Goal: Task Accomplishment & Management: Manage account settings

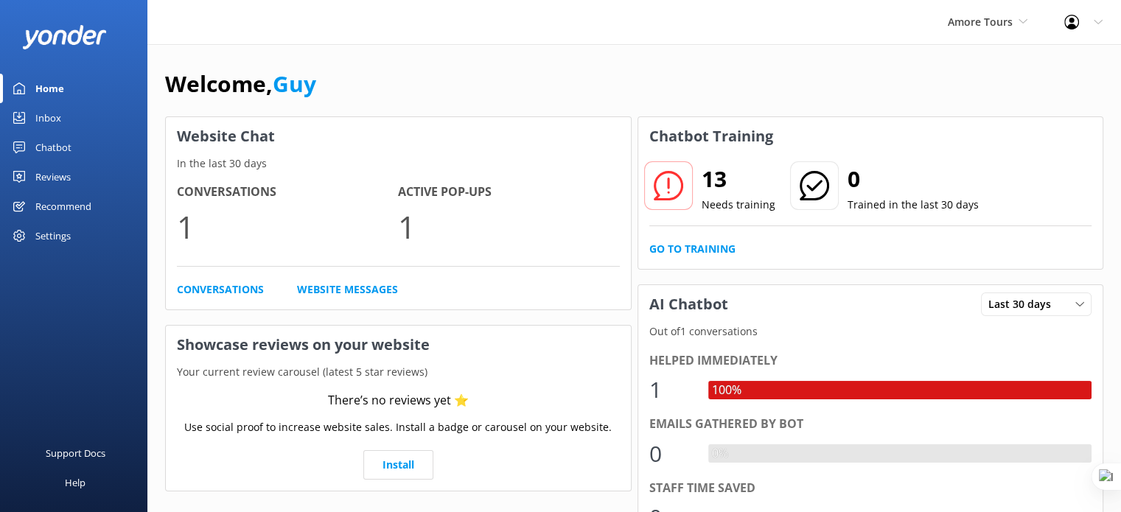
click at [44, 146] on div "Chatbot" at bounding box center [53, 147] width 36 height 29
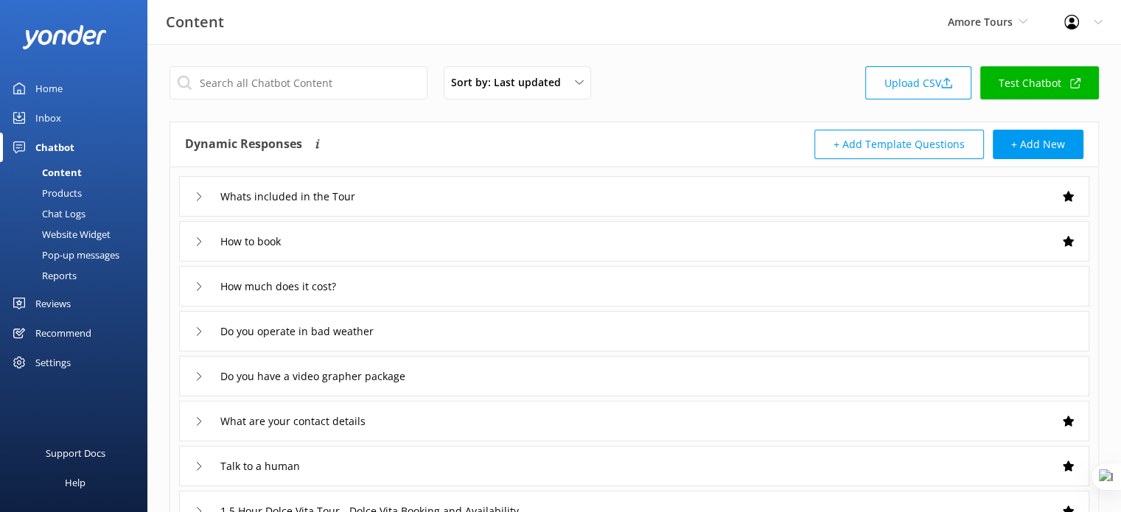
click at [395, 200] on div "Whats included in the Tour" at bounding box center [634, 196] width 910 height 41
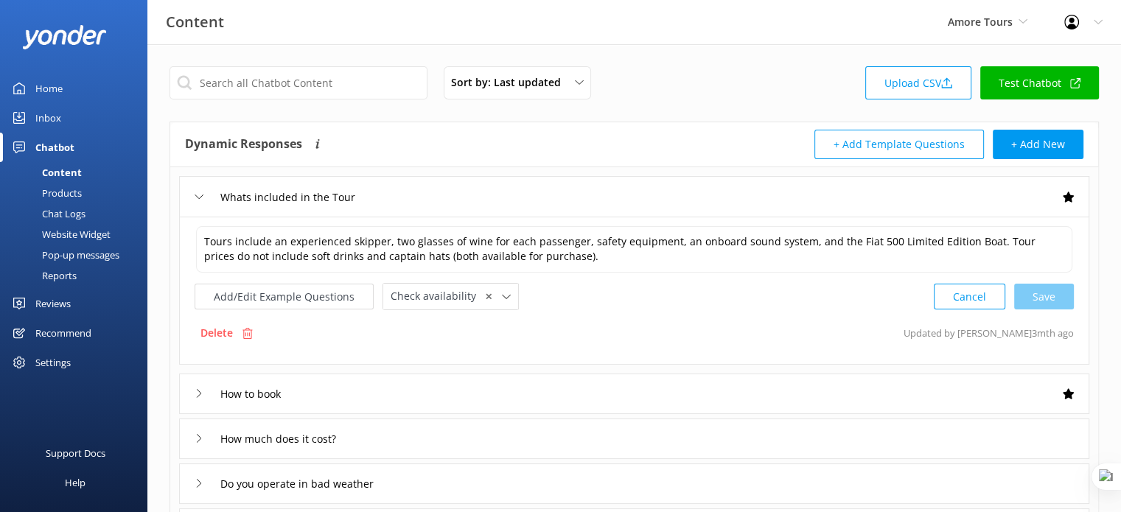
click at [53, 279] on div "Reports" at bounding box center [43, 275] width 68 height 21
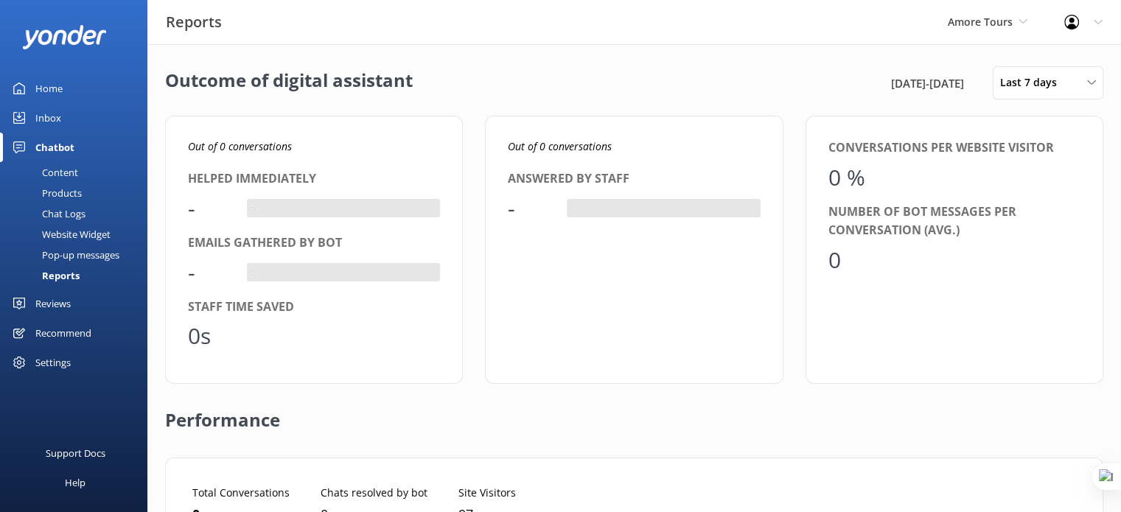
scroll to position [136, 881]
click at [1085, 81] on div "Last 7 days" at bounding box center [1047, 82] width 103 height 16
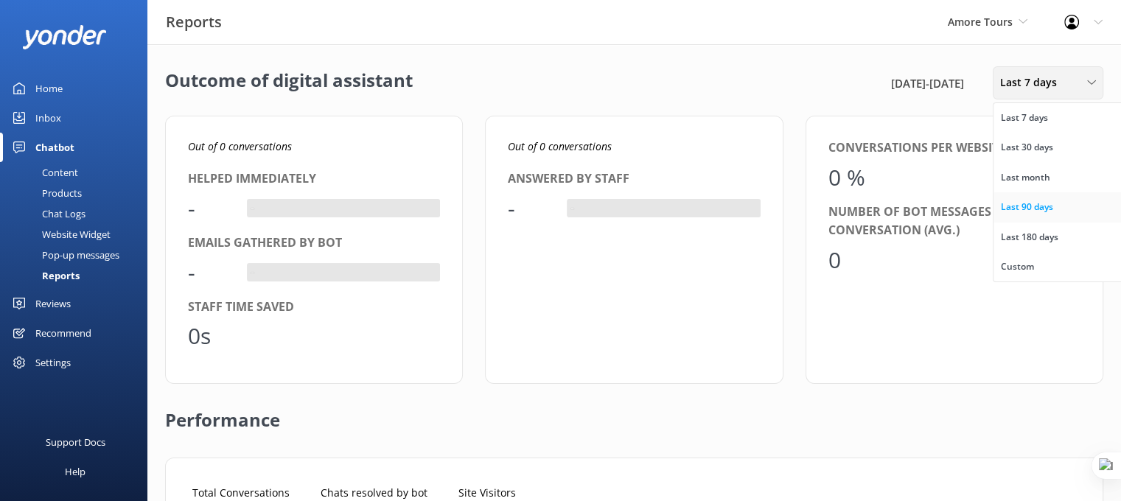
click at [1061, 211] on link "Last 90 days" at bounding box center [1058, 206] width 131 height 29
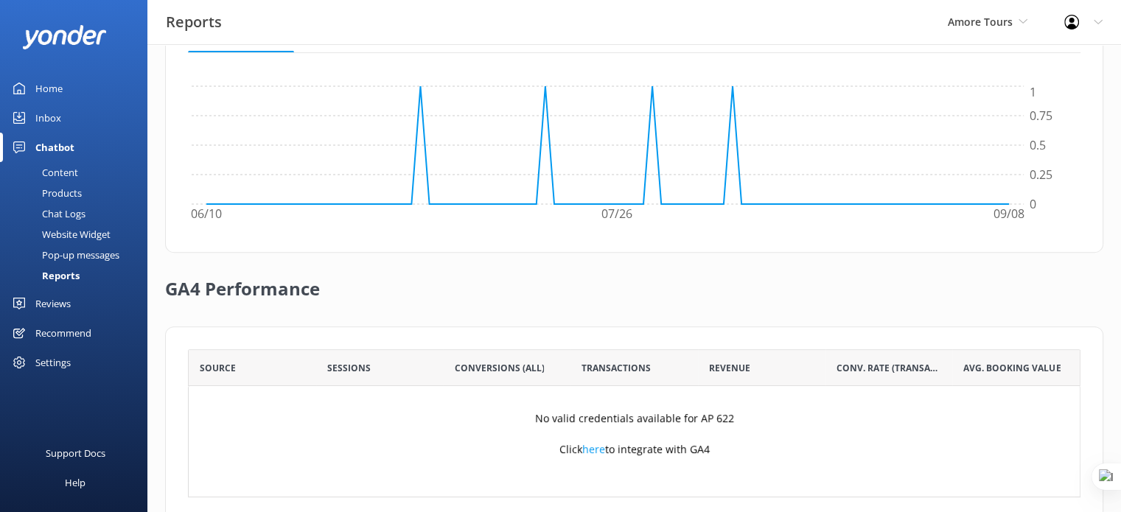
scroll to position [477, 0]
click at [49, 127] on div "Inbox" at bounding box center [48, 117] width 26 height 29
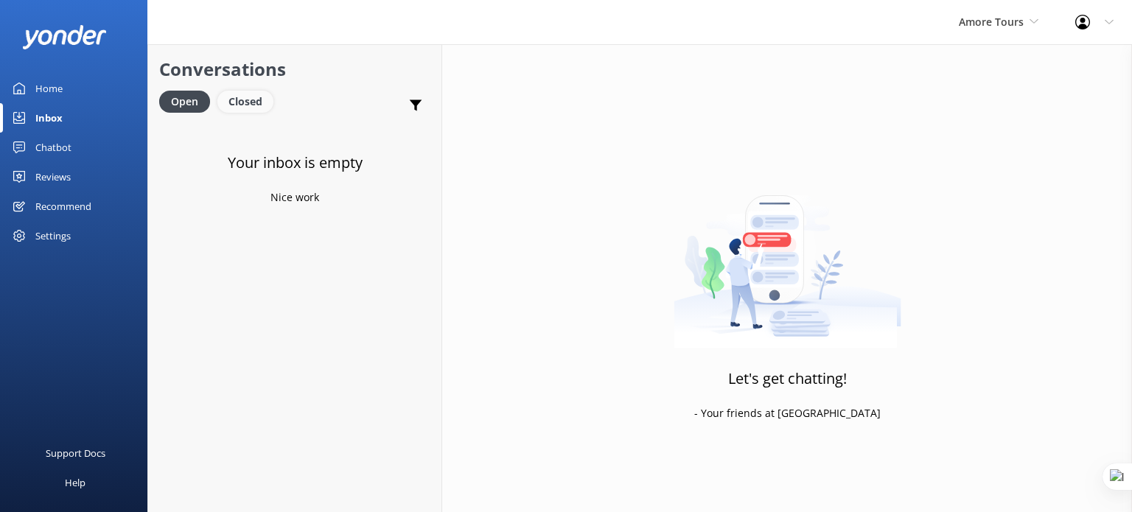
click at [230, 102] on div "Closed" at bounding box center [245, 102] width 56 height 22
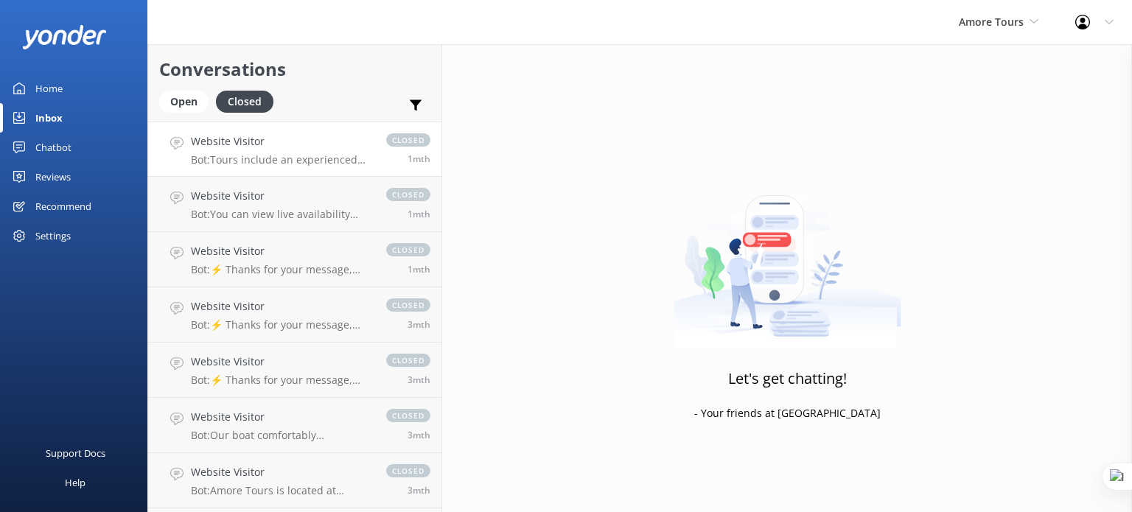
click at [290, 145] on h4 "Website Visitor" at bounding box center [281, 141] width 181 height 16
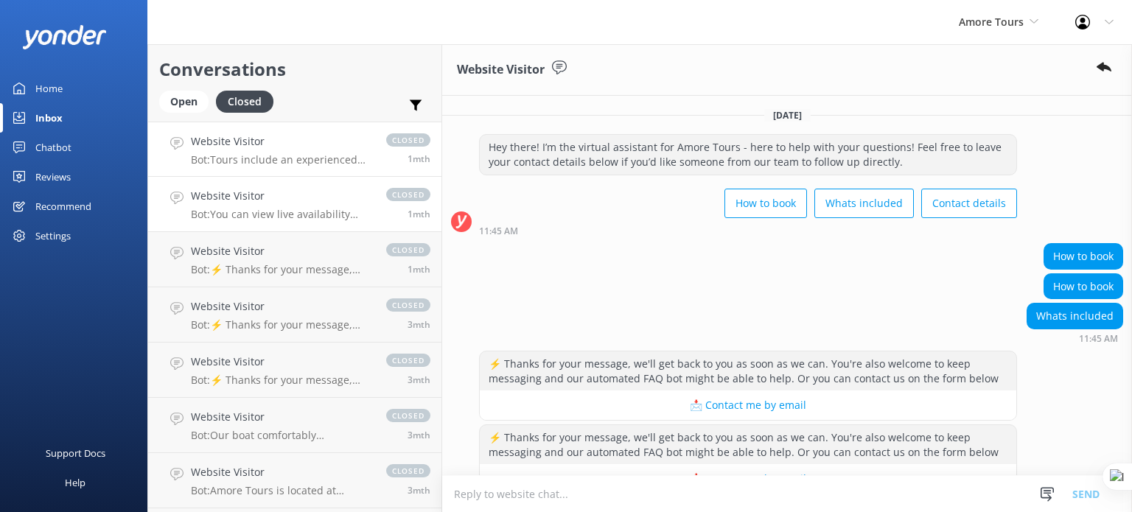
click at [280, 208] on p "Bot: You can view live availability and book your Amore Tour online at https://…" at bounding box center [281, 214] width 181 height 13
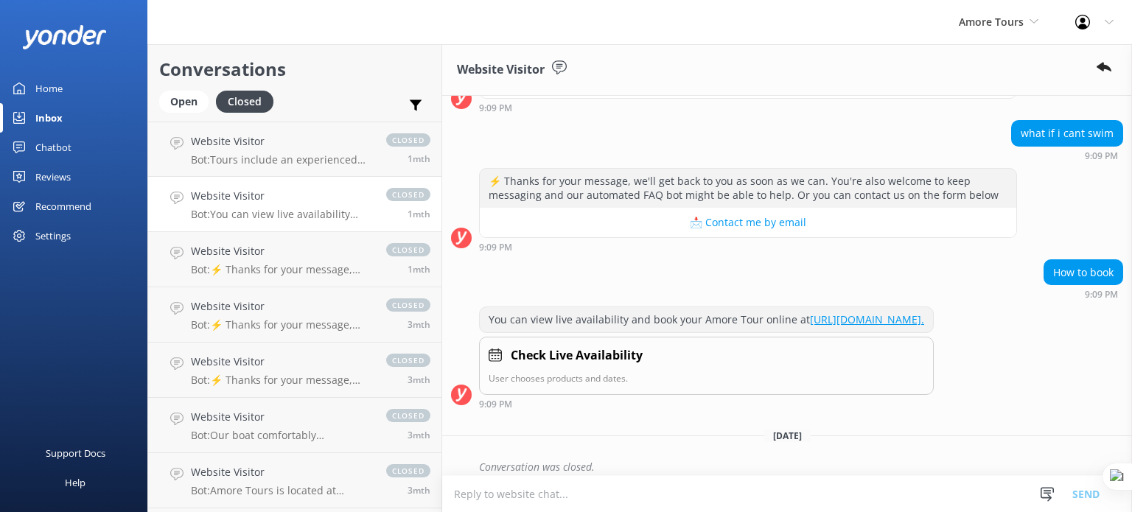
scroll to position [285, 0]
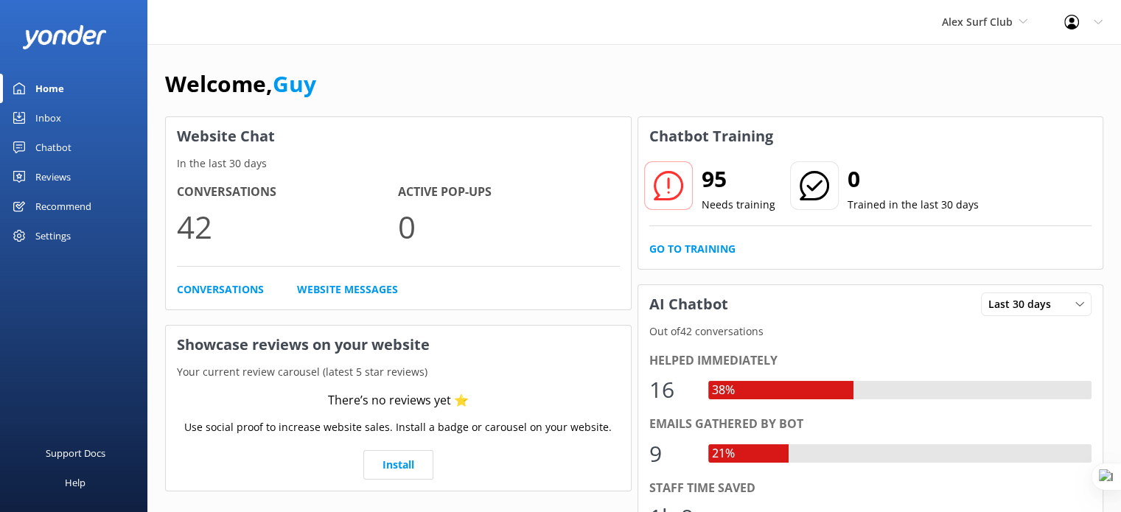
click at [58, 147] on div "Chatbot" at bounding box center [53, 147] width 36 height 29
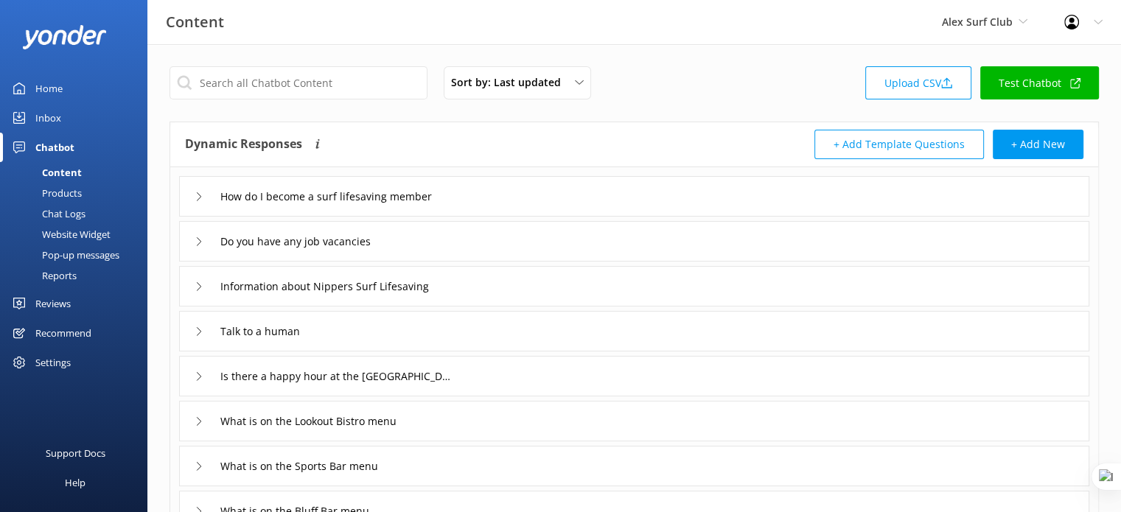
click at [596, 191] on div "How do I become a surf lifesaving member" at bounding box center [634, 196] width 910 height 41
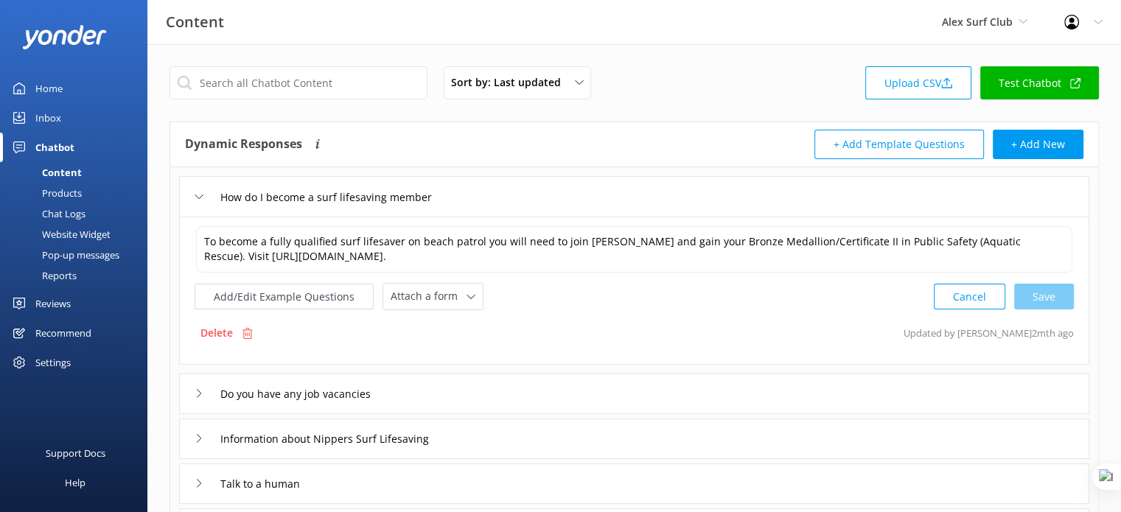
click at [596, 191] on div "How do I become a surf lifesaving member" at bounding box center [634, 196] width 910 height 41
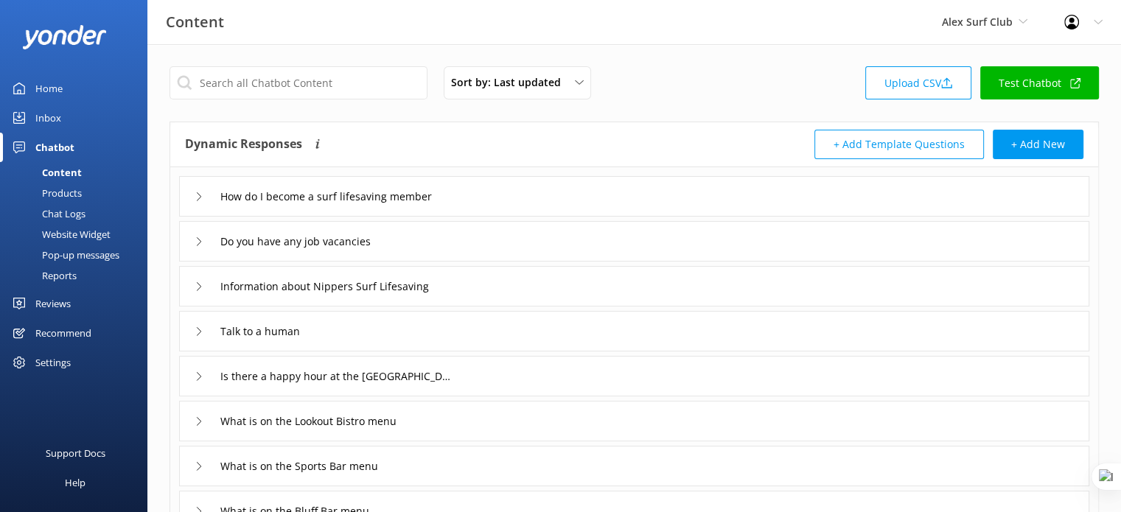
click at [64, 118] on link "Inbox" at bounding box center [73, 117] width 147 height 29
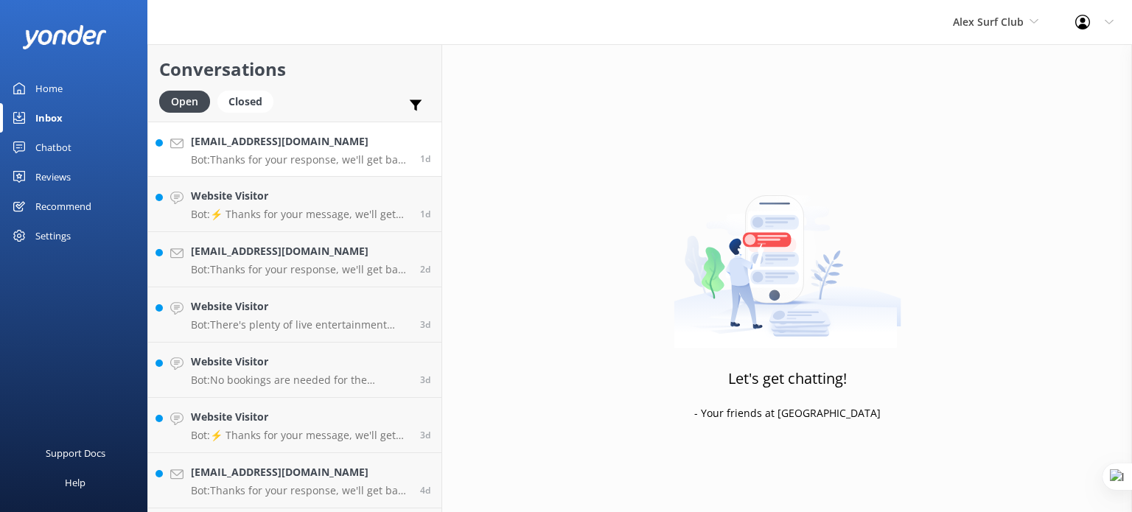
click at [347, 161] on p "Bot: Thanks for your response, we'll get back to you as soon as we can during o…" at bounding box center [300, 159] width 218 height 13
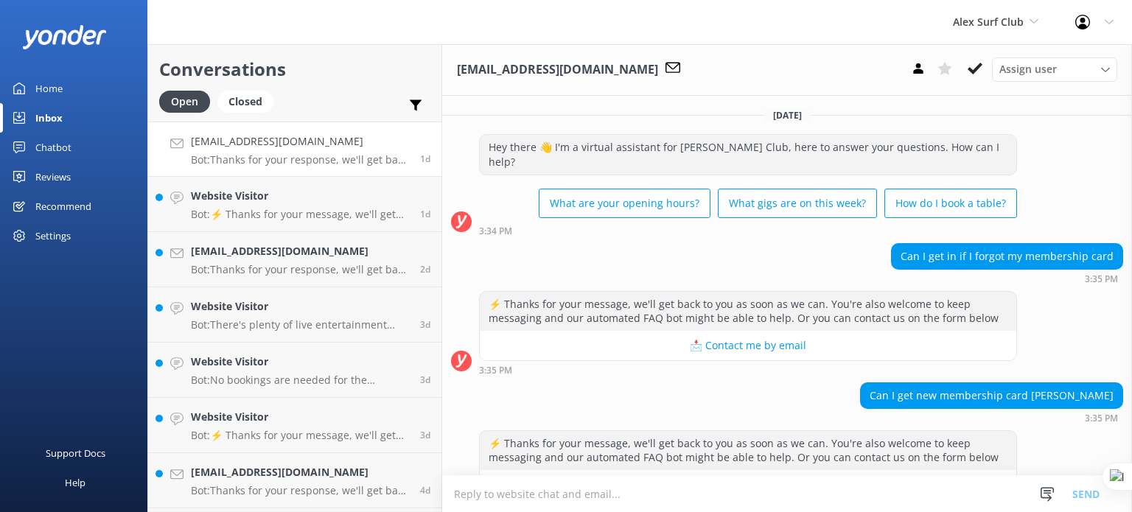
scroll to position [153, 0]
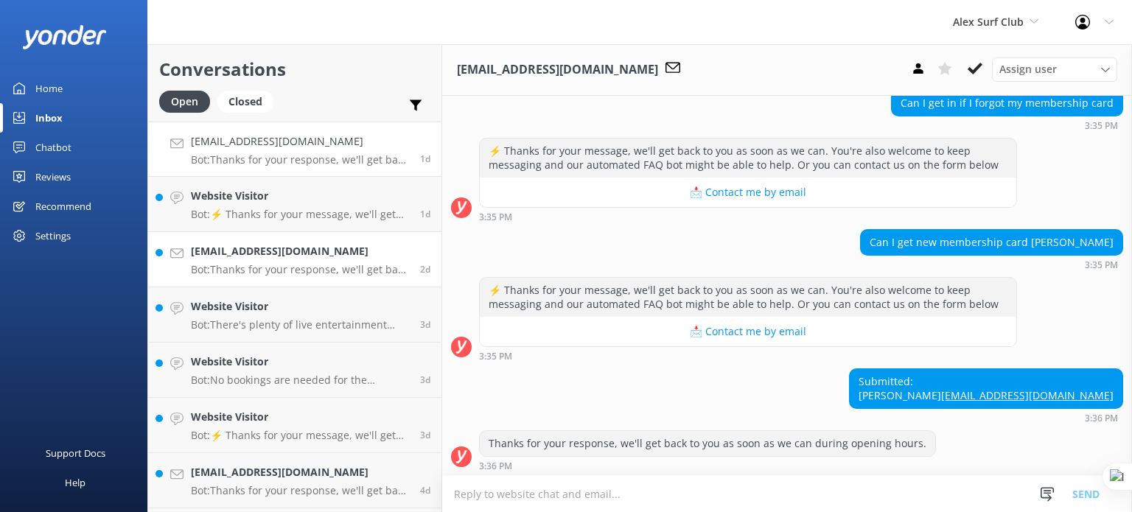
click at [333, 262] on div "jgmasher@gmail.com Bot: Thanks for your response, we'll get back to you as soon…" at bounding box center [300, 259] width 218 height 32
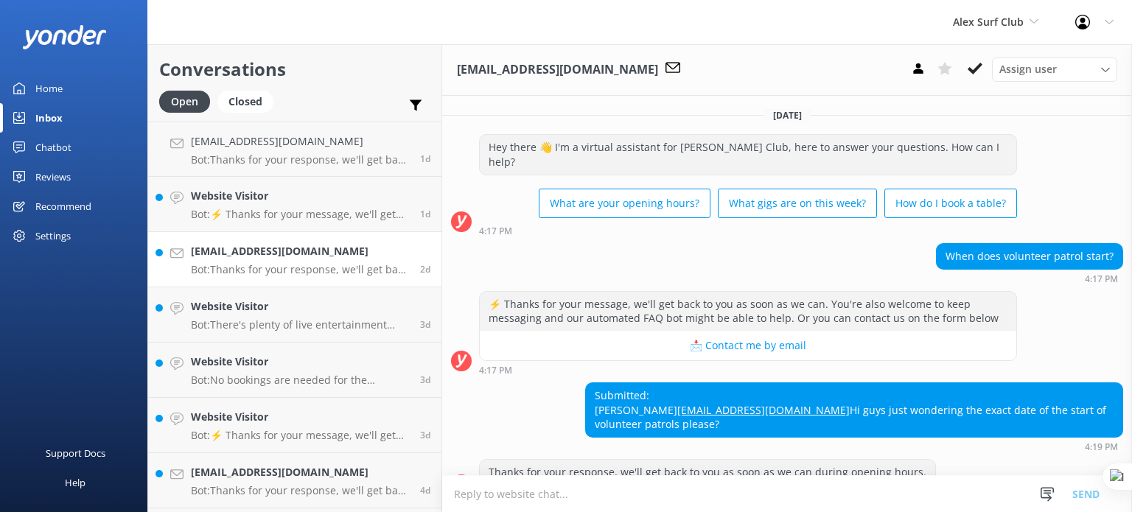
scroll to position [29, 0]
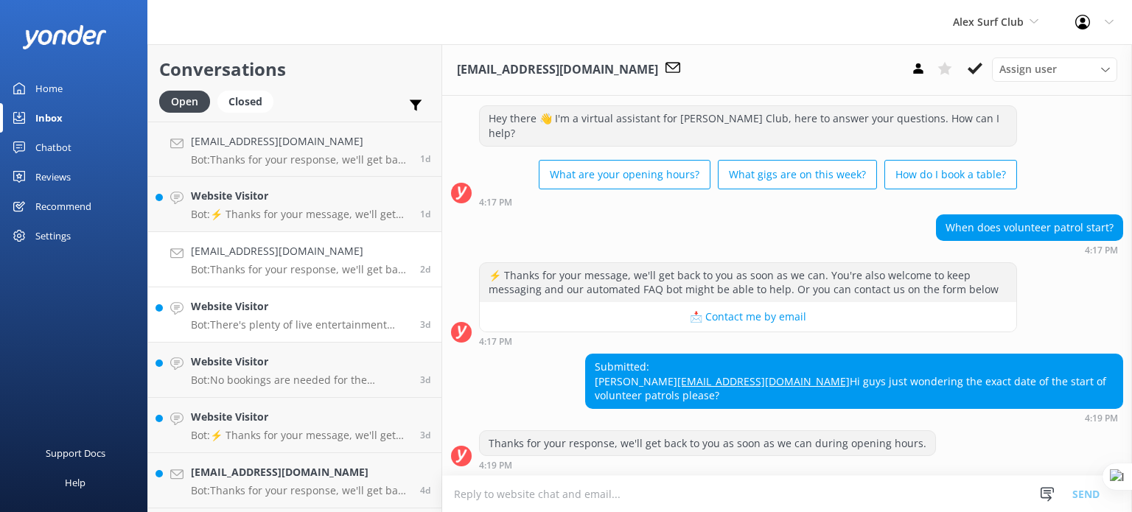
click at [341, 323] on p "Bot: There's plenty of live entertainment happening at Alex Surf Club! From loc…" at bounding box center [300, 324] width 218 height 13
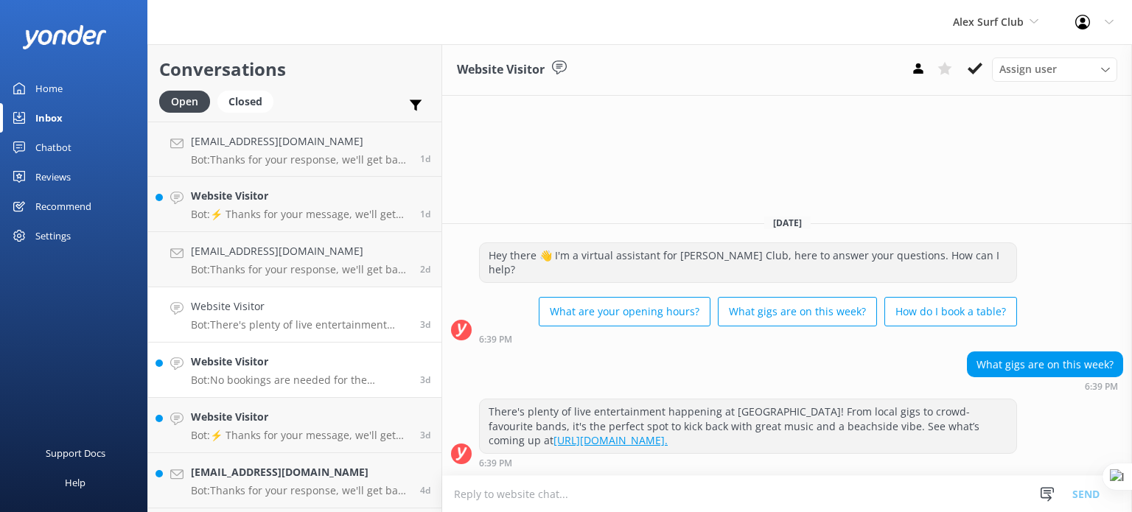
click at [336, 374] on p "Bot: No bookings are needed for the Beachside Café, Sports Bar, or Bluff Bar—ju…" at bounding box center [300, 380] width 218 height 13
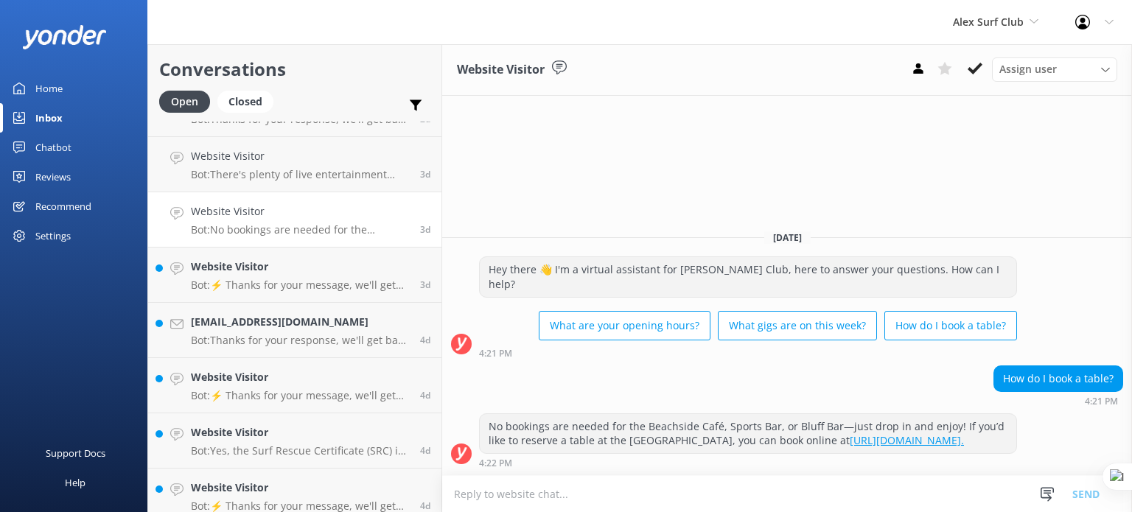
scroll to position [162, 0]
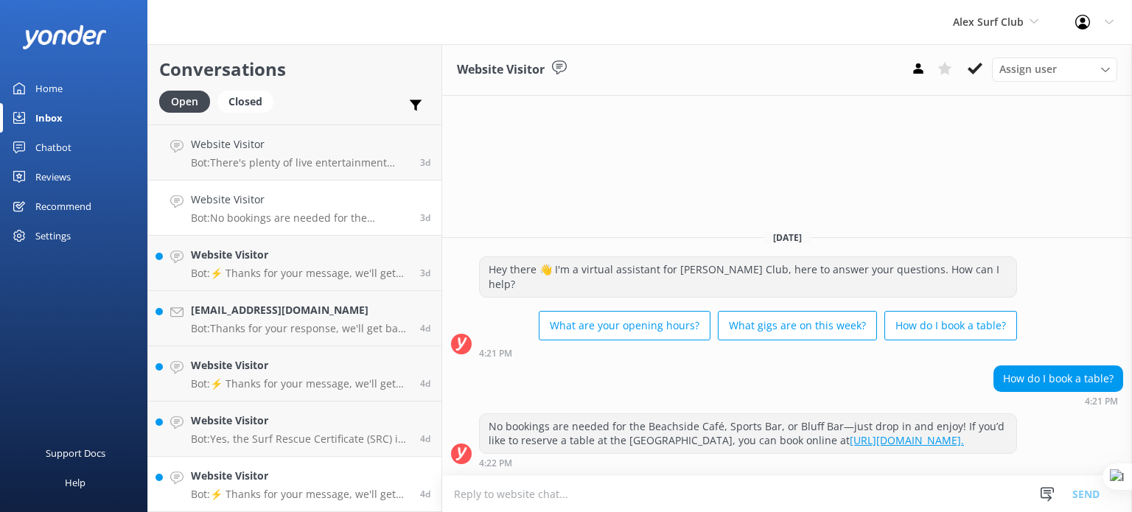
click at [336, 486] on div "Website Visitor Bot: ⚡ Thanks for your message, we'll get back to you as soon a…" at bounding box center [300, 484] width 218 height 32
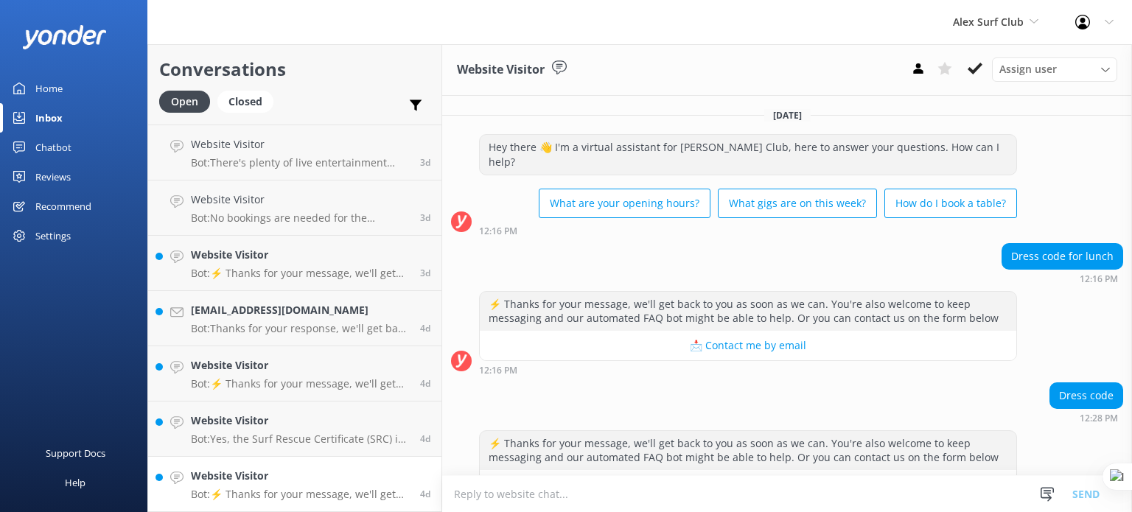
scroll to position [29, 0]
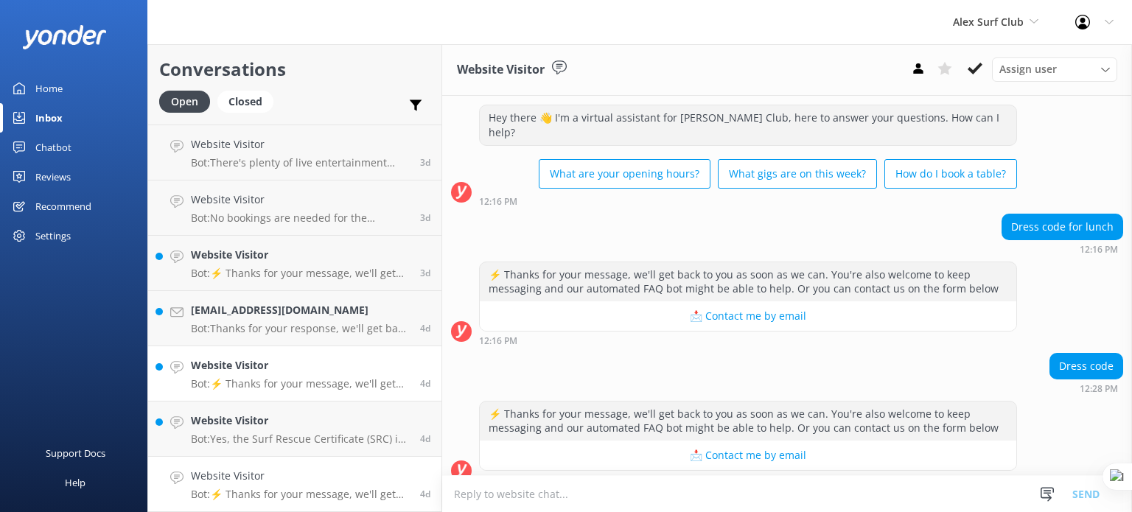
click at [350, 379] on p "Bot: ⚡ Thanks for your message, we'll get back to you as soon as we can. You're…" at bounding box center [300, 383] width 218 height 13
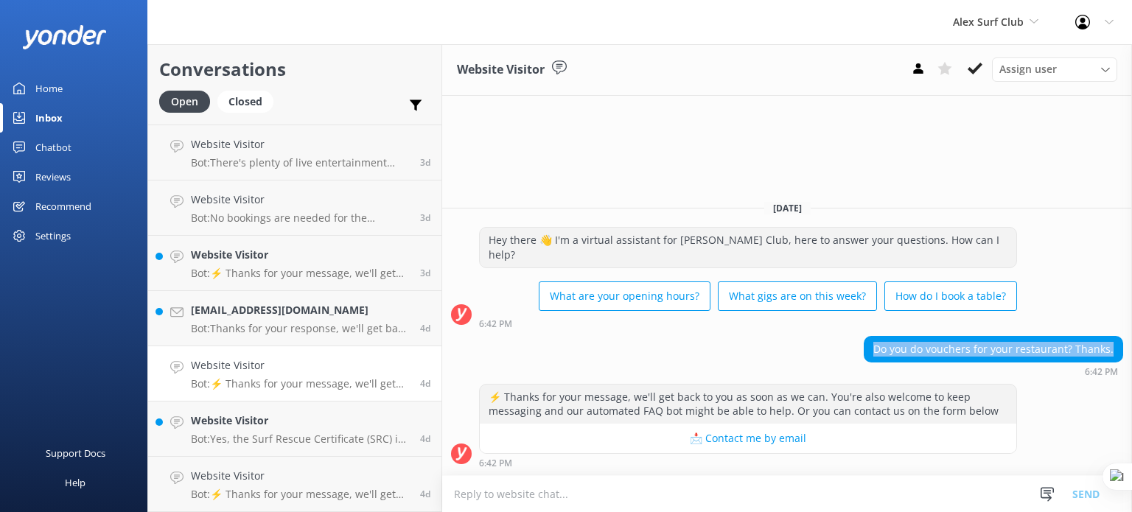
drag, startPoint x: 879, startPoint y: 351, endPoint x: 1104, endPoint y: 346, distance: 224.8
click at [1110, 346] on div "Do you do vouchers for your restaurant? Thanks." at bounding box center [993, 349] width 258 height 25
click at [778, 344] on div "Do you do vouchers for your restaurant? Thanks. 6:42 PM" at bounding box center [787, 356] width 690 height 41
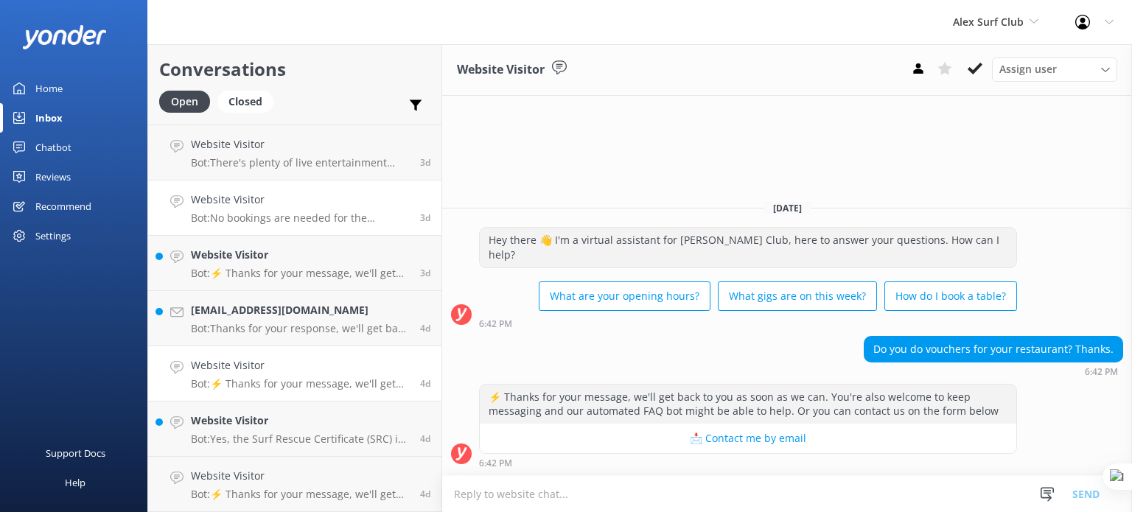
click at [330, 232] on link "Website Visitor Bot: No bookings are needed for the Beachside Café, Sports Bar,…" at bounding box center [294, 208] width 293 height 55
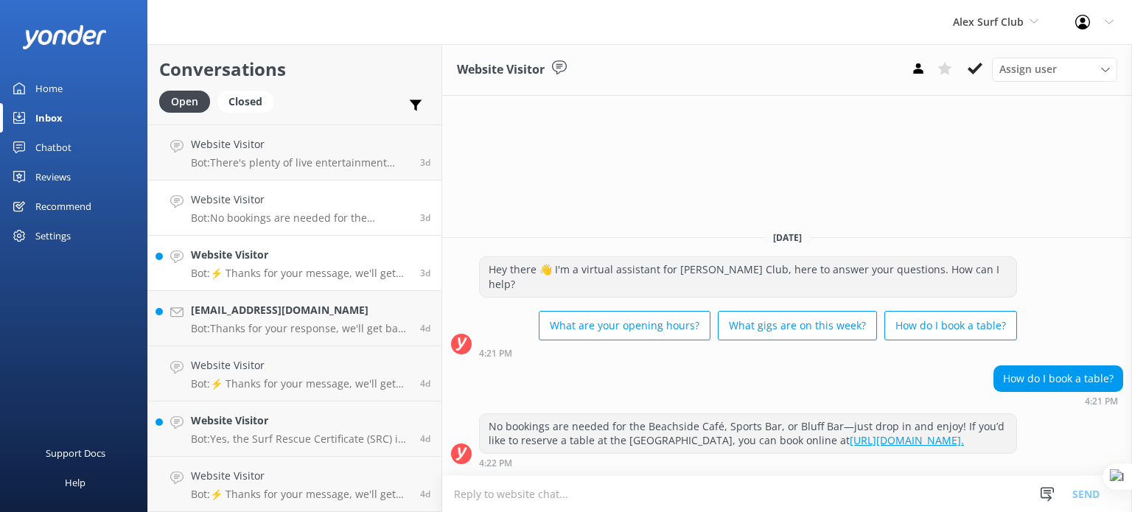
click at [298, 268] on p "Bot: ⚡ Thanks for your message, we'll get back to you as soon as we can. You're…" at bounding box center [300, 273] width 218 height 13
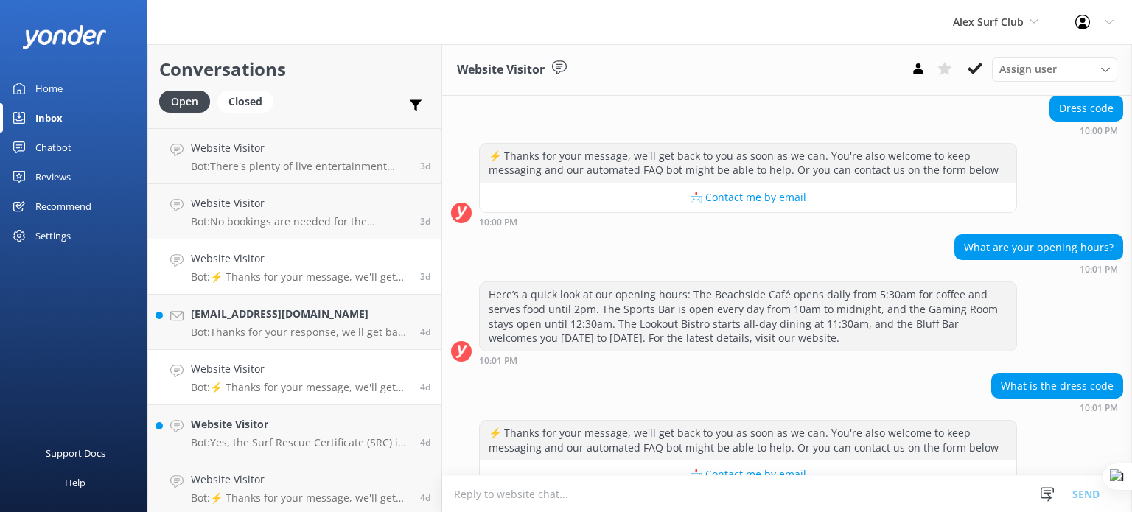
scroll to position [162, 0]
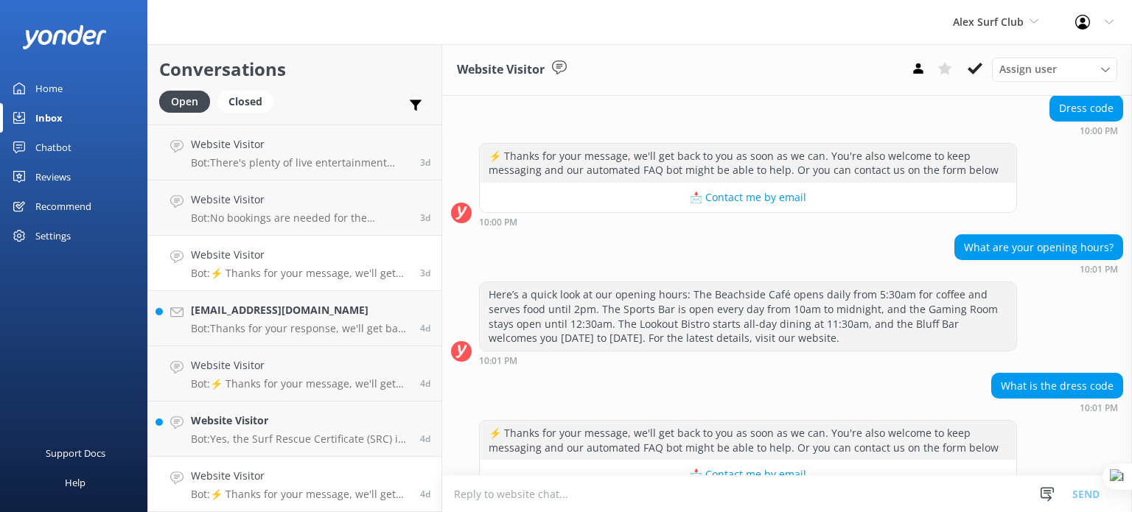
click at [326, 482] on h4 "Website Visitor" at bounding box center [300, 476] width 218 height 16
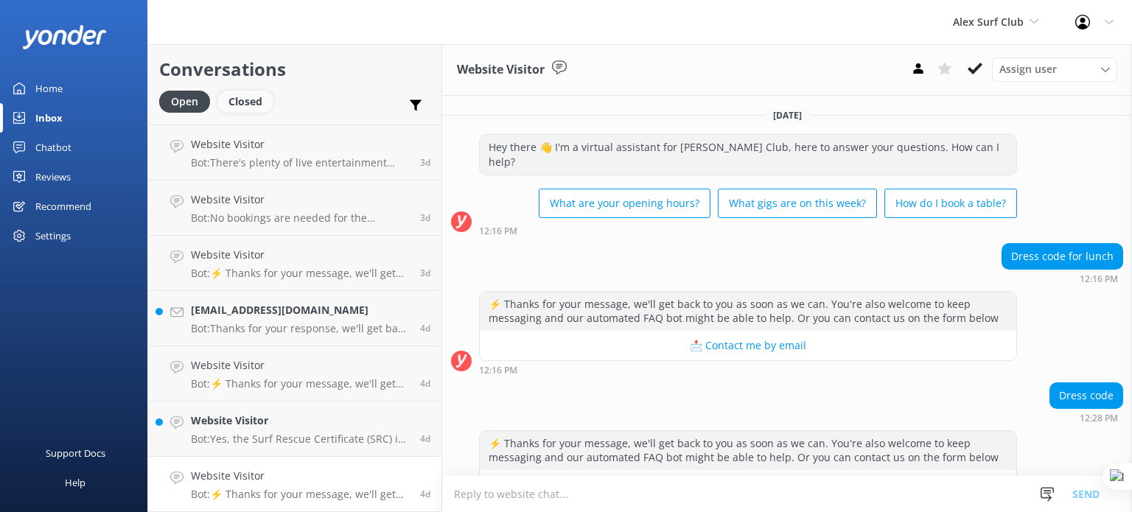
click at [244, 102] on div "Closed" at bounding box center [245, 102] width 56 height 22
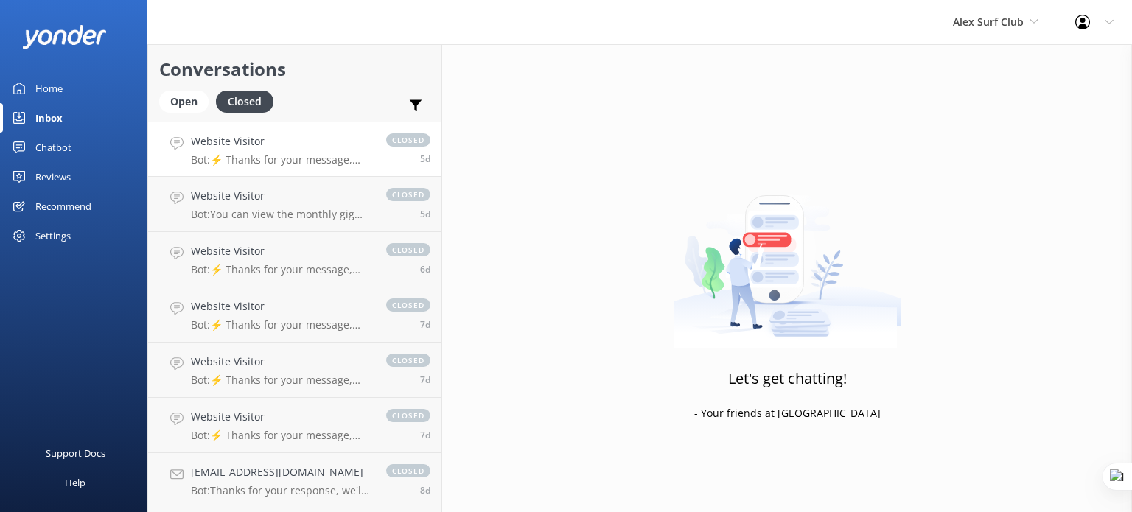
click at [301, 136] on h4 "Website Visitor" at bounding box center [281, 141] width 181 height 16
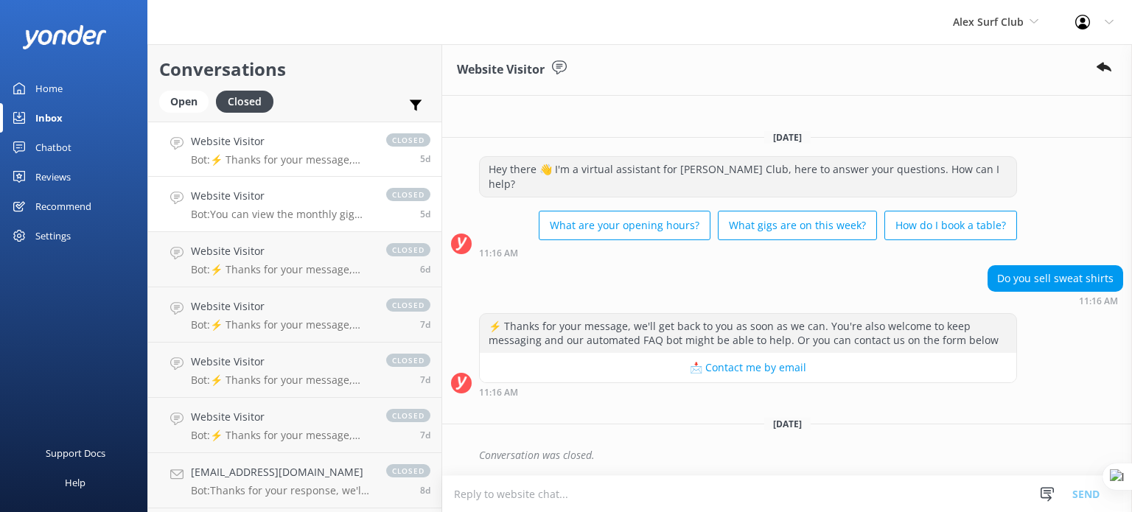
click at [318, 217] on p "Bot: You can view the monthly gig guide for the Bluff Bar at https://www.alexsu…" at bounding box center [281, 214] width 181 height 13
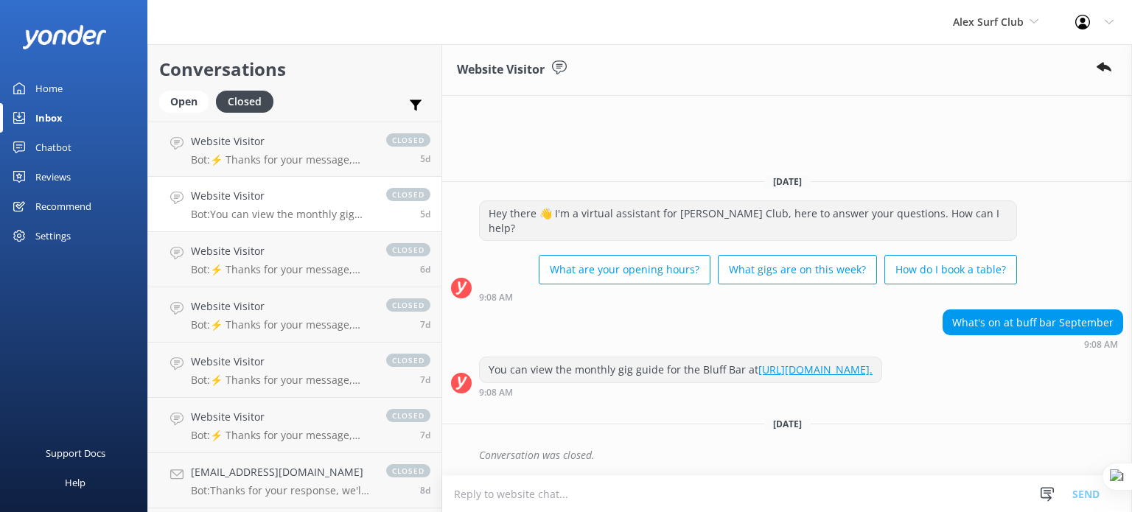
click at [860, 363] on link "https://www.alexsurfclub.com.au/club/whats-on/live-music/." at bounding box center [815, 370] width 114 height 14
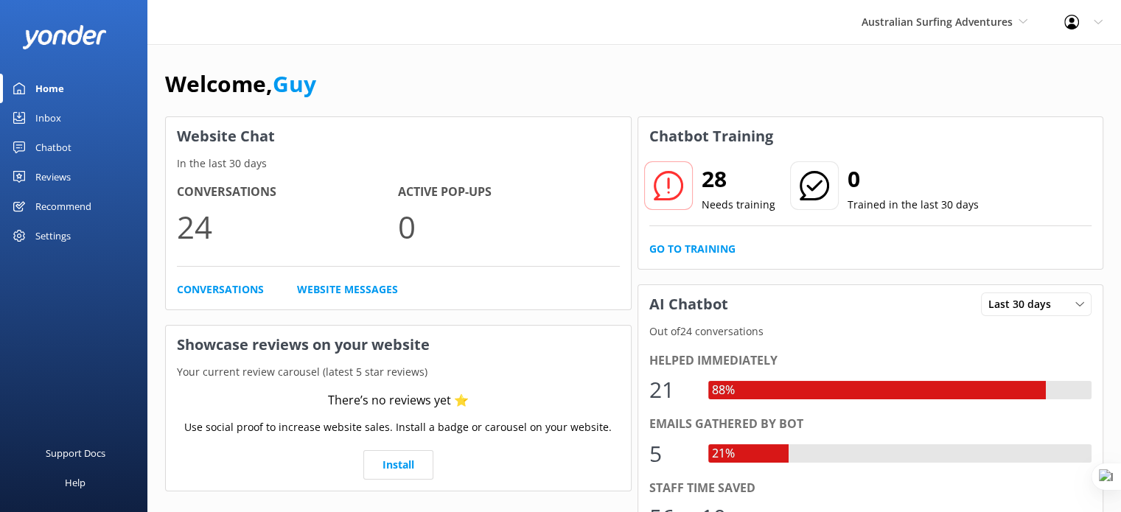
click at [41, 113] on div "Inbox" at bounding box center [48, 117] width 26 height 29
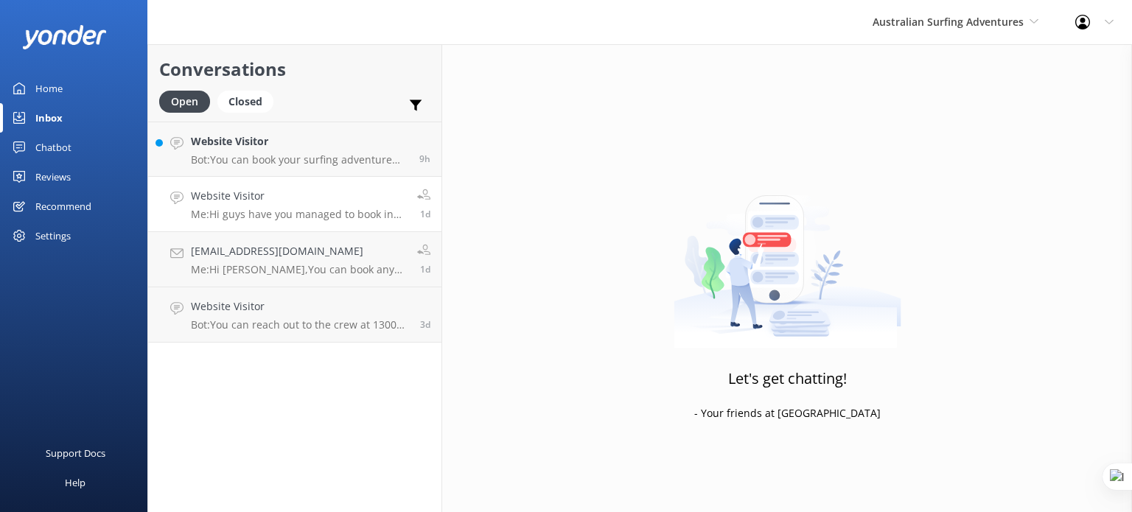
click at [332, 208] on p "Me: Hi guys have you managed to book in yet? We can definately accommodate this…" at bounding box center [298, 214] width 215 height 13
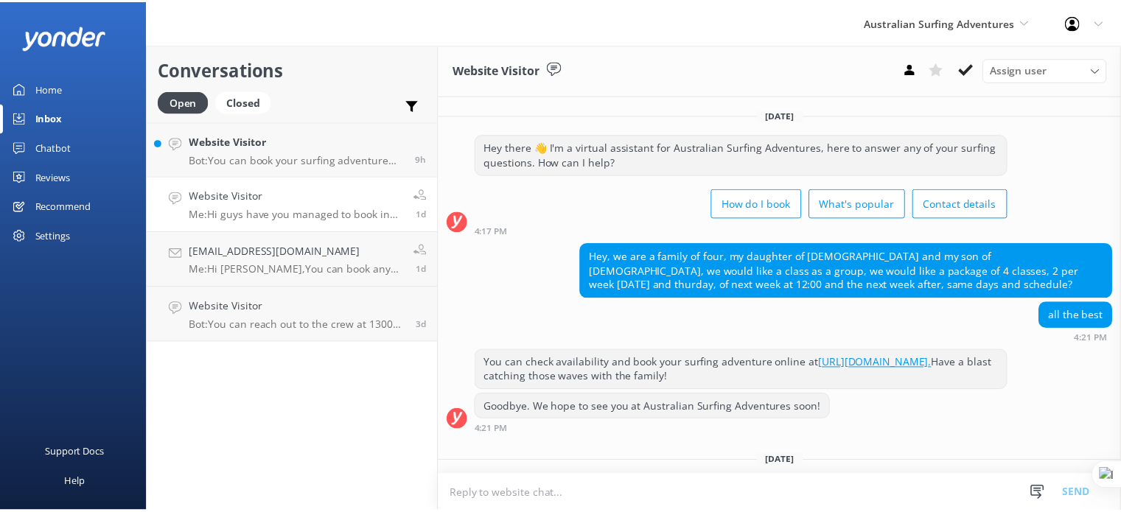
scroll to position [116, 0]
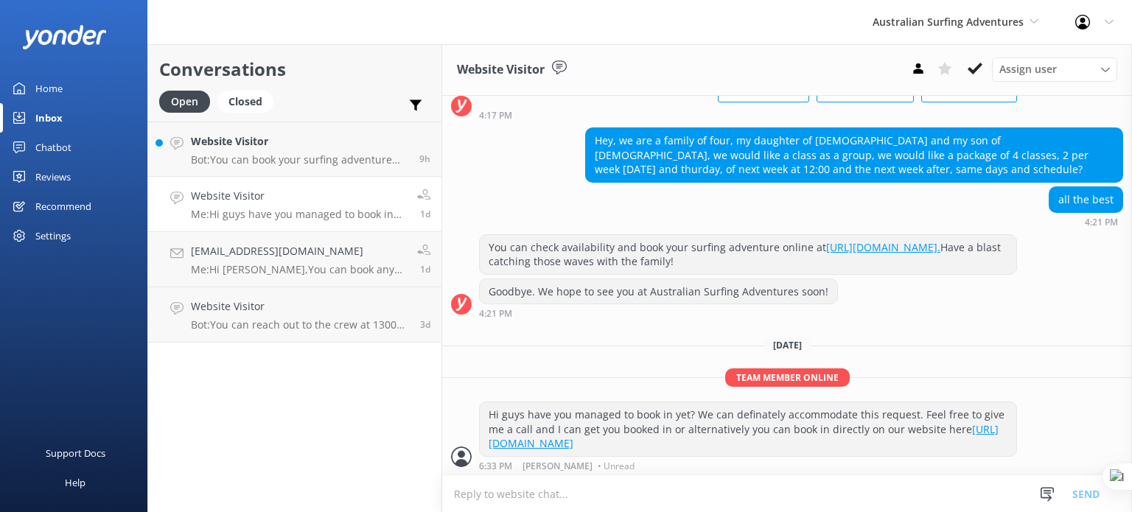
click at [57, 148] on div "Chatbot" at bounding box center [53, 147] width 36 height 29
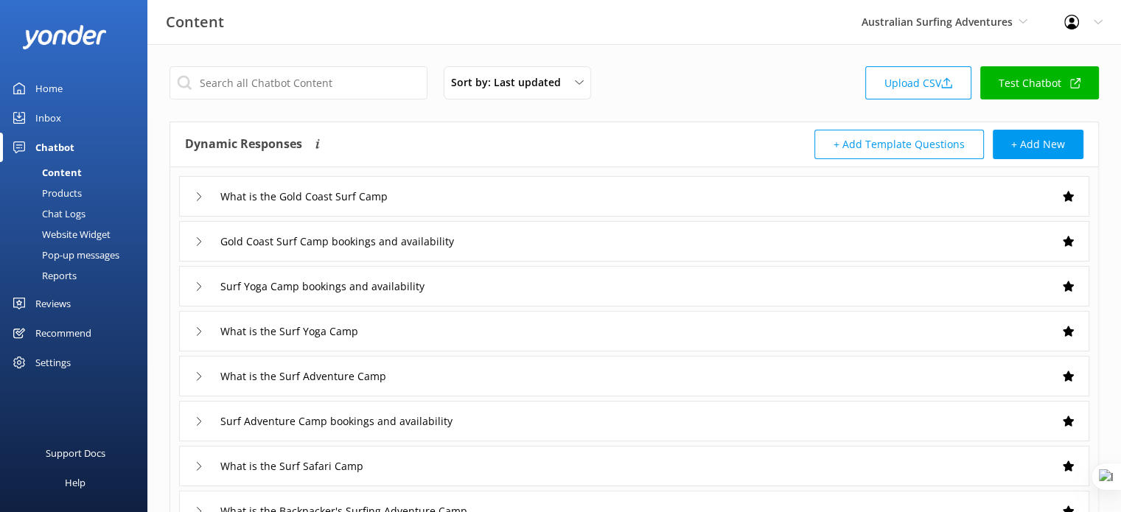
click at [531, 198] on div "What is the Gold Coast Surf Camp" at bounding box center [634, 196] width 910 height 41
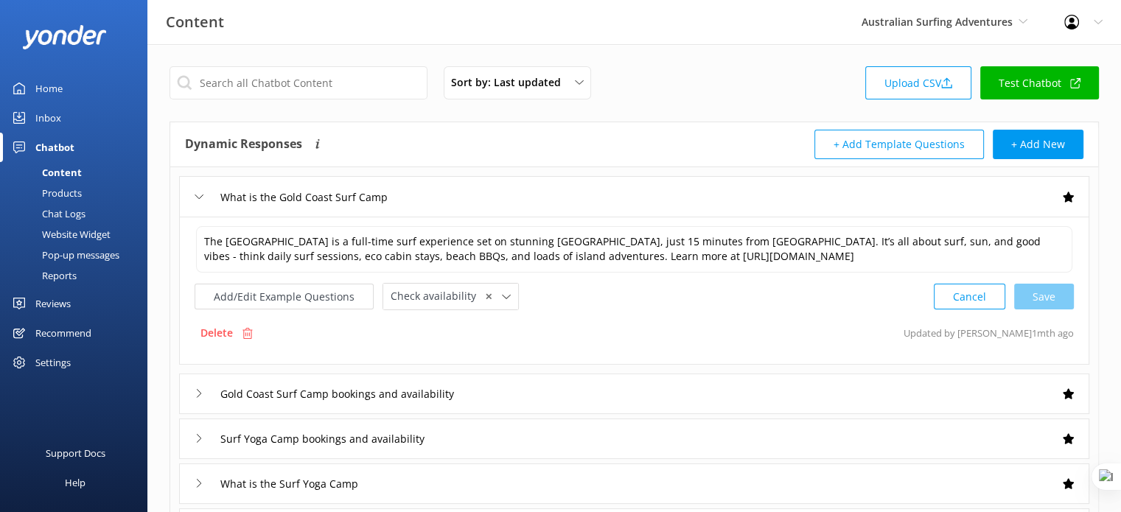
click at [531, 198] on div "What is the Gold Coast Surf Camp" at bounding box center [634, 196] width 910 height 41
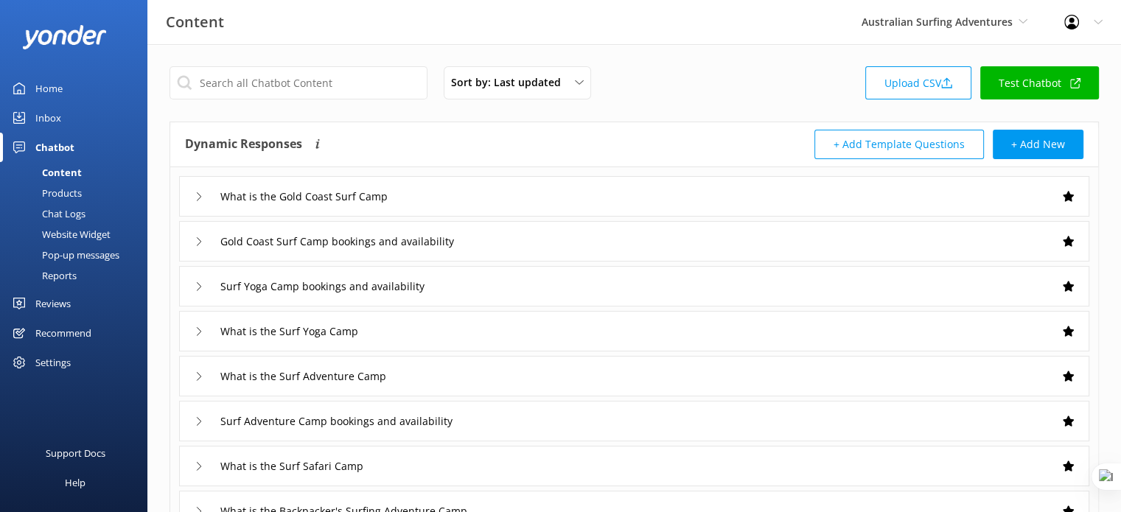
click at [548, 243] on div "Gold Coast Surf Camp bookings and availability" at bounding box center [634, 241] width 910 height 41
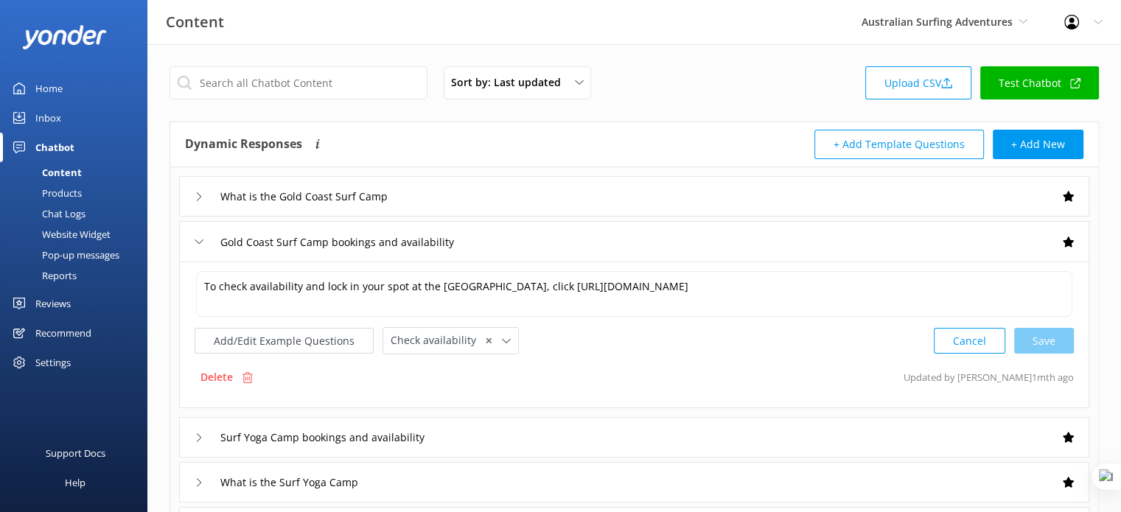
click at [548, 243] on div "Gold Coast Surf Camp bookings and availability" at bounding box center [634, 241] width 910 height 41
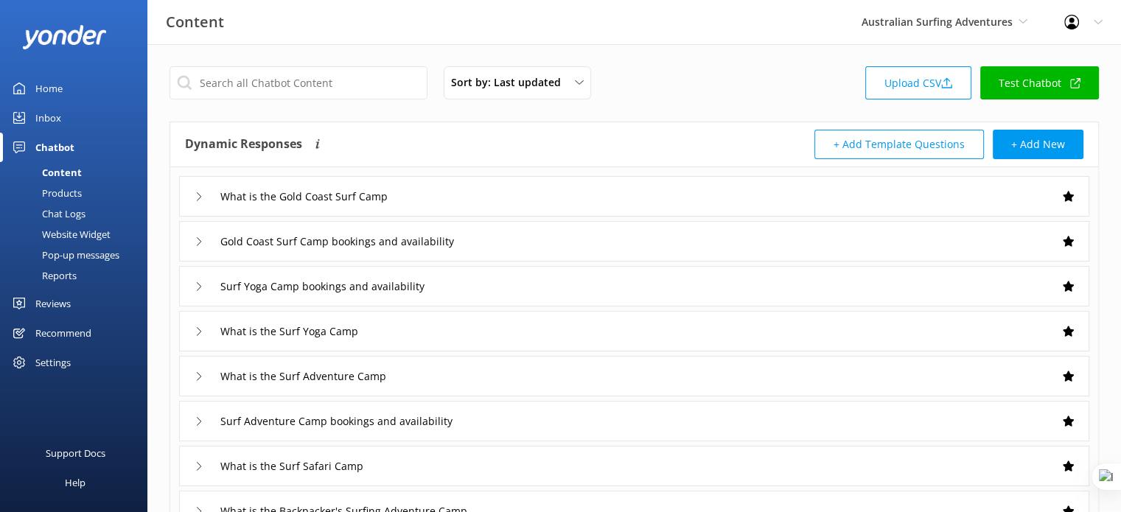
click at [74, 277] on div "Reports" at bounding box center [43, 275] width 68 height 21
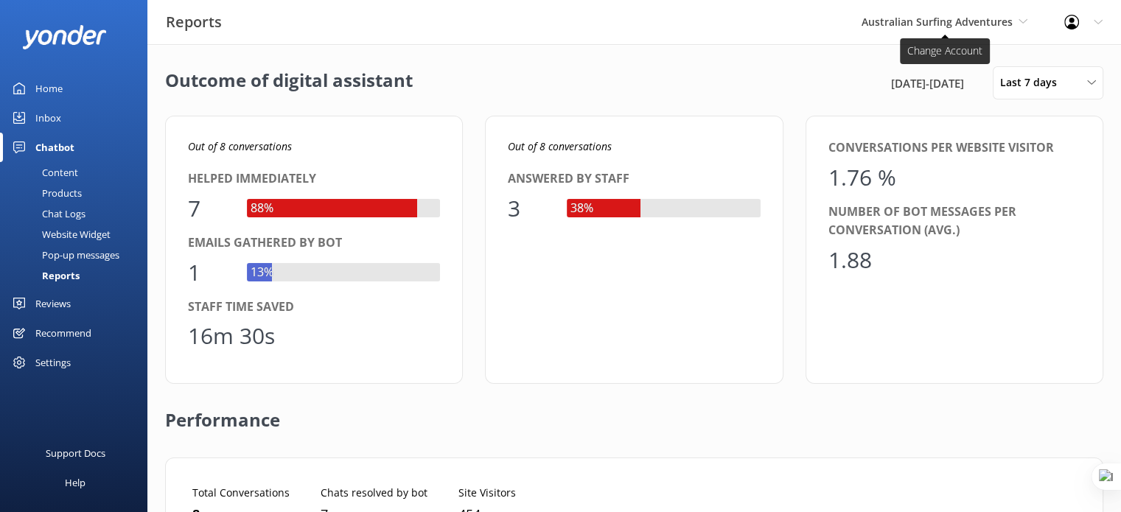
click at [956, 22] on span "Australian Surfing Adventures" at bounding box center [936, 22] width 151 height 14
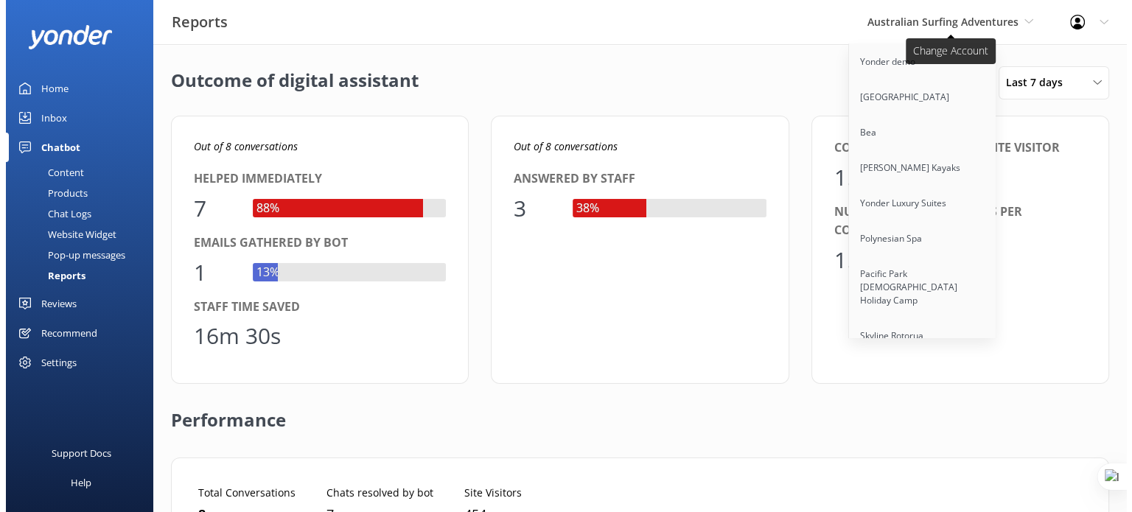
scroll to position [11458, 0]
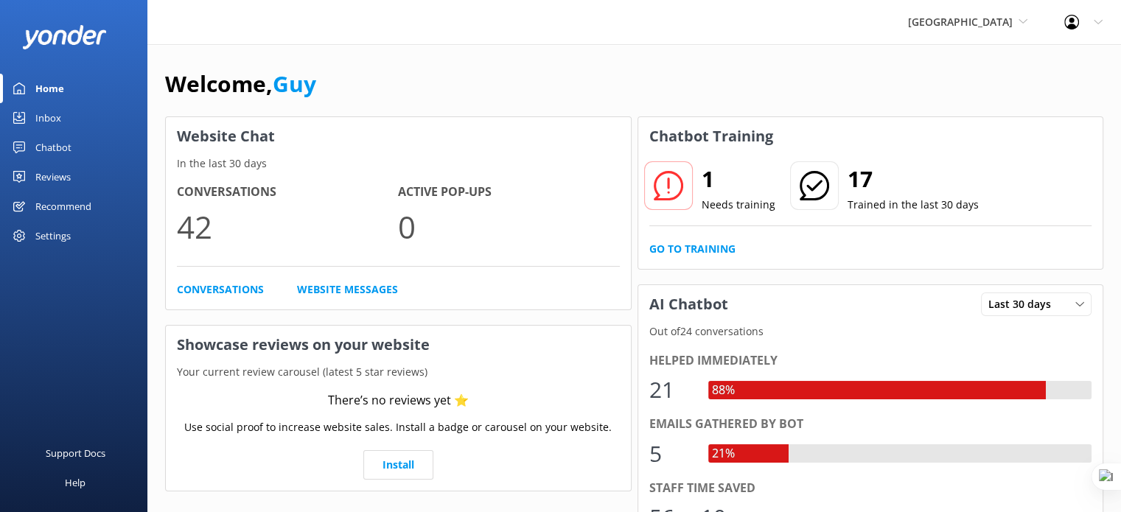
click at [47, 118] on div "Inbox" at bounding box center [48, 117] width 26 height 29
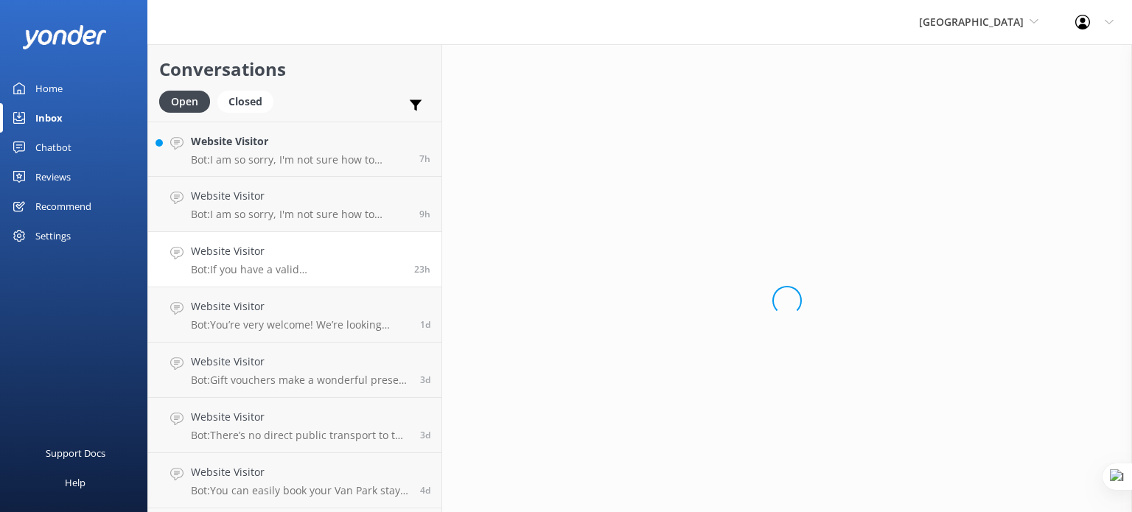
click at [55, 172] on div "Reviews" at bounding box center [52, 176] width 35 height 29
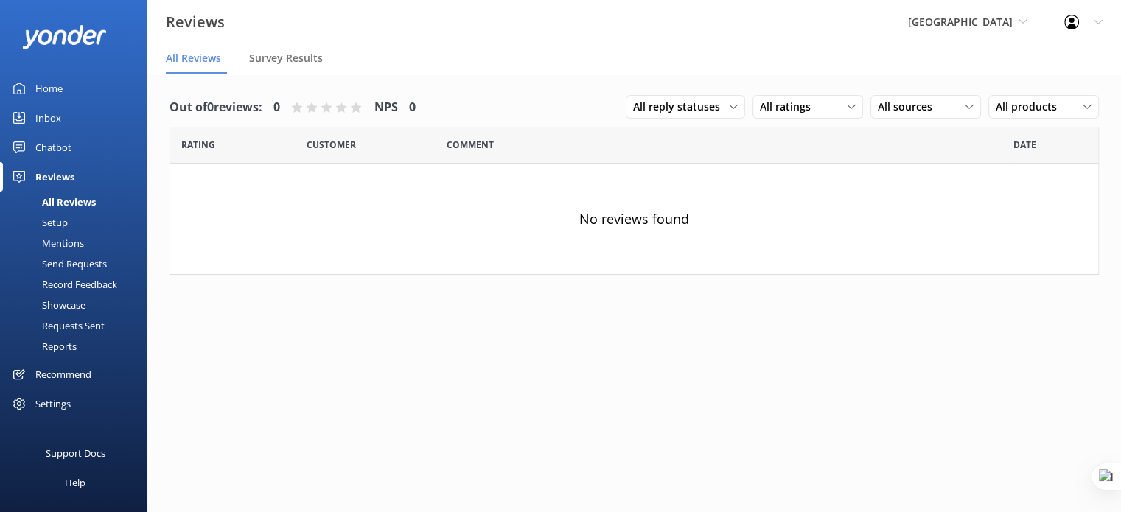
click at [63, 219] on div "Setup" at bounding box center [38, 222] width 59 height 21
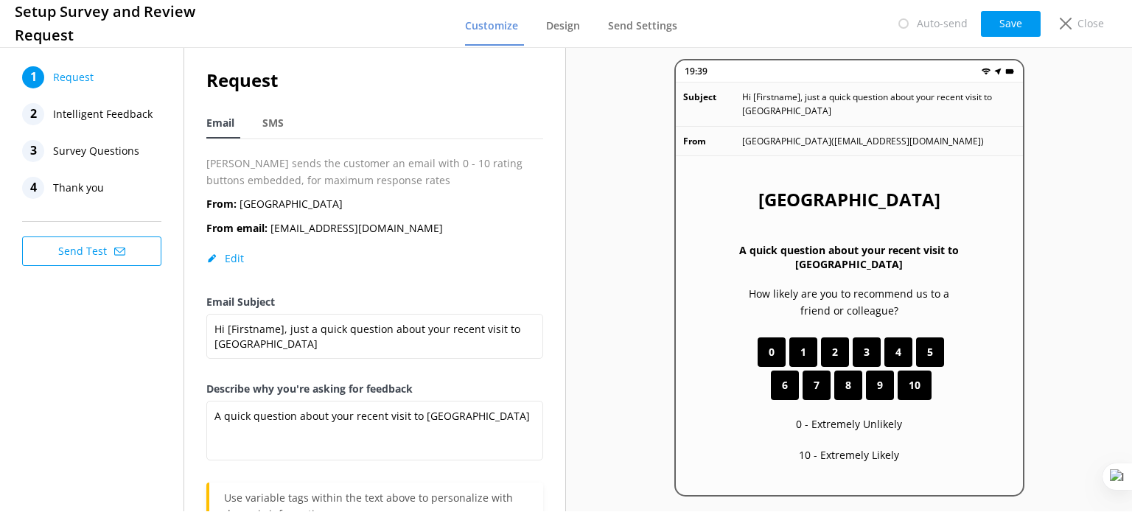
click at [122, 116] on span "Intelligent Feedback" at bounding box center [102, 114] width 99 height 22
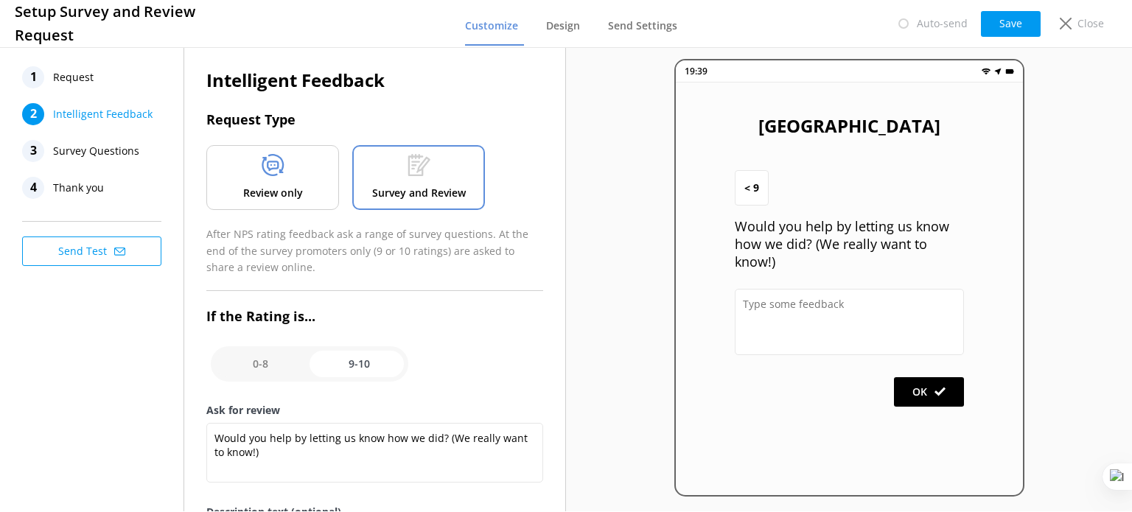
click at [248, 188] on p "Review only" at bounding box center [273, 193] width 60 height 16
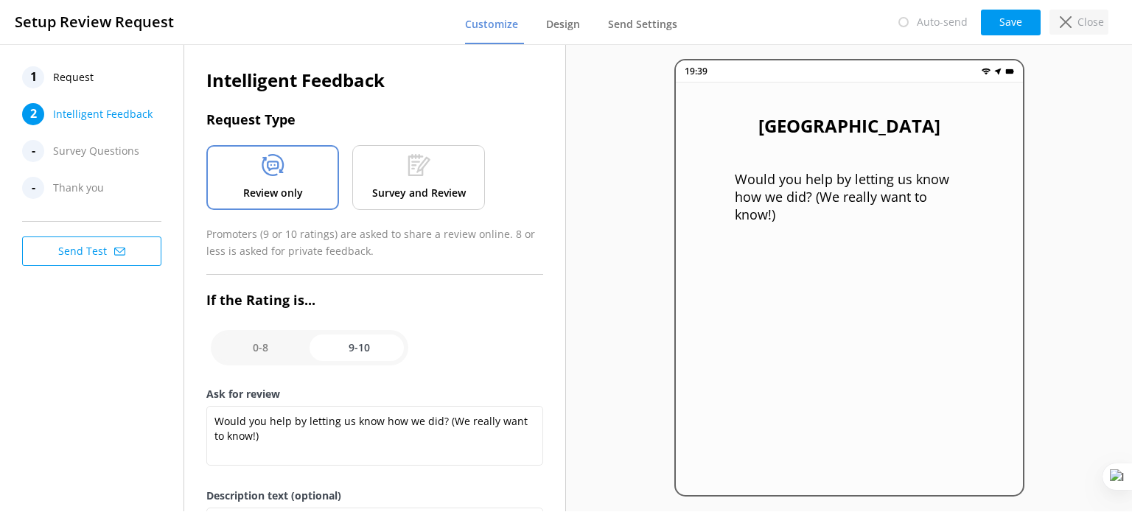
click at [1085, 24] on p "Close" at bounding box center [1090, 22] width 27 height 16
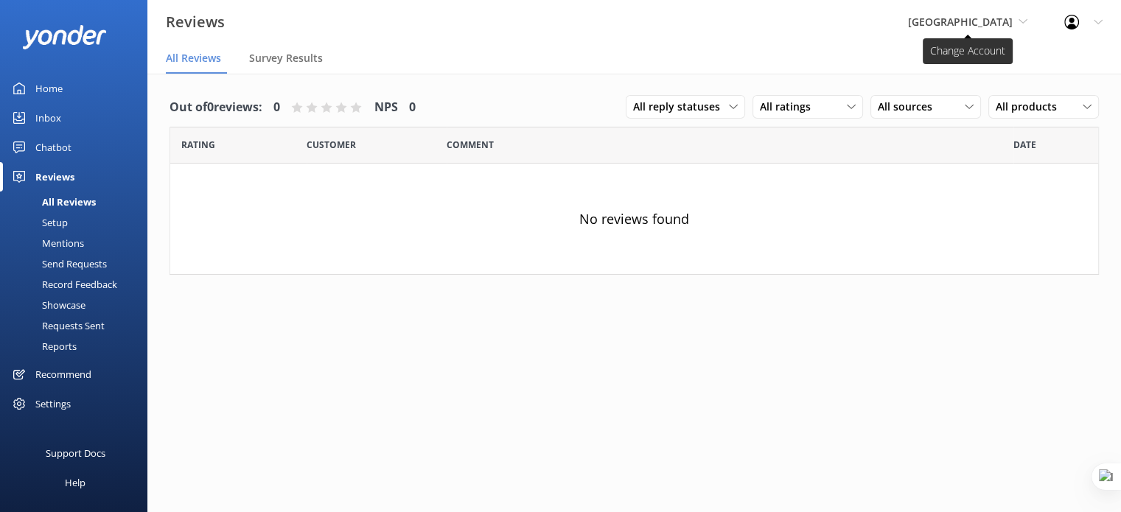
click at [1016, 20] on span "[GEOGRAPHIC_DATA]" at bounding box center [967, 22] width 119 height 16
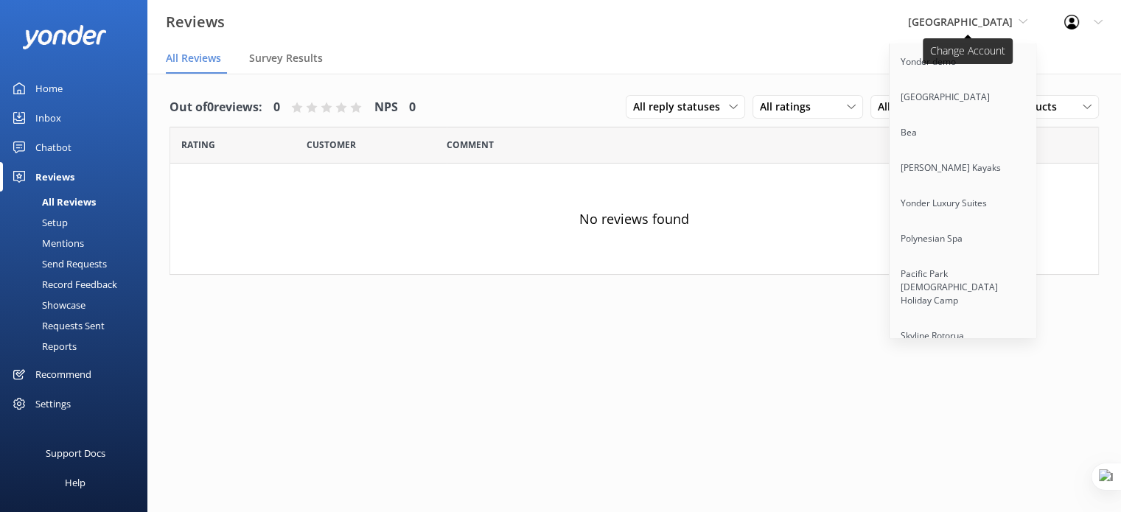
scroll to position [8545, 0]
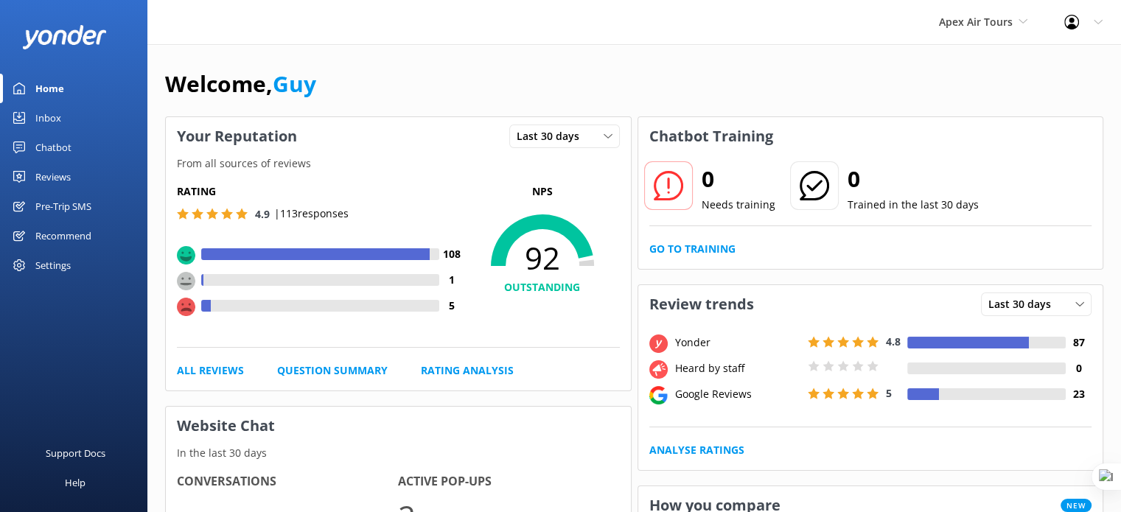
click at [53, 173] on div "Reviews" at bounding box center [52, 176] width 35 height 29
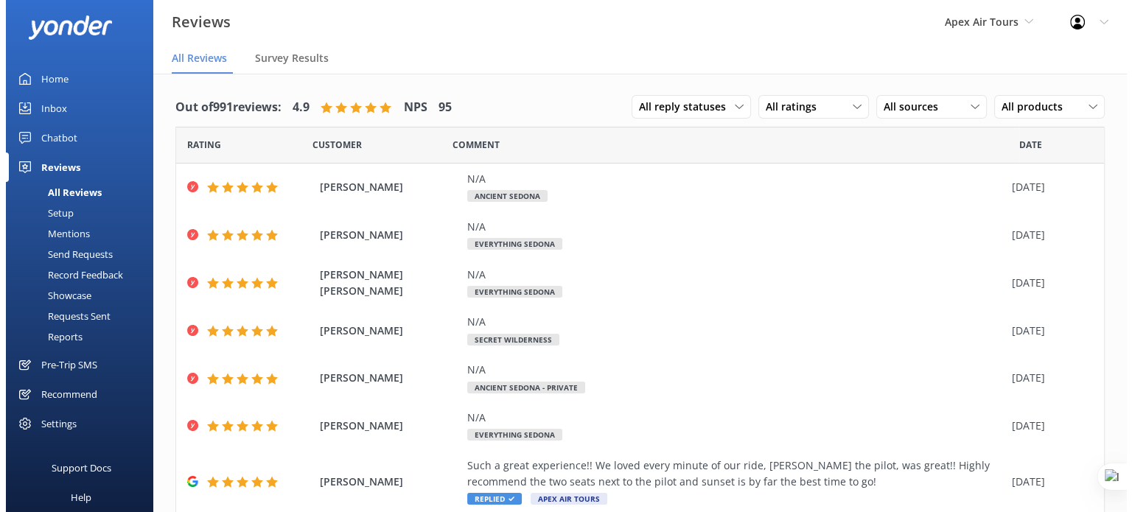
scroll to position [6, 0]
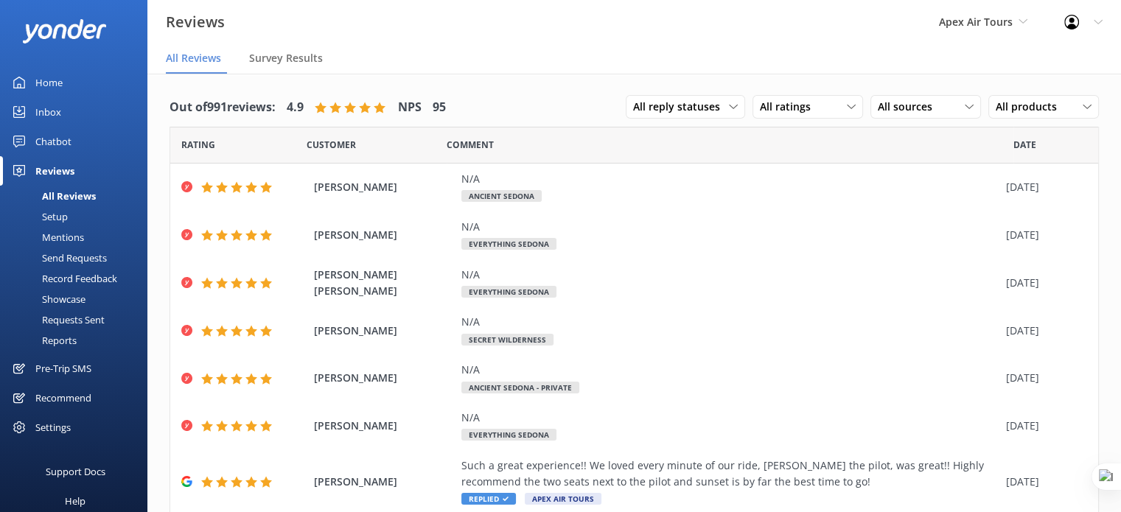
click at [54, 220] on div "Setup" at bounding box center [38, 216] width 59 height 21
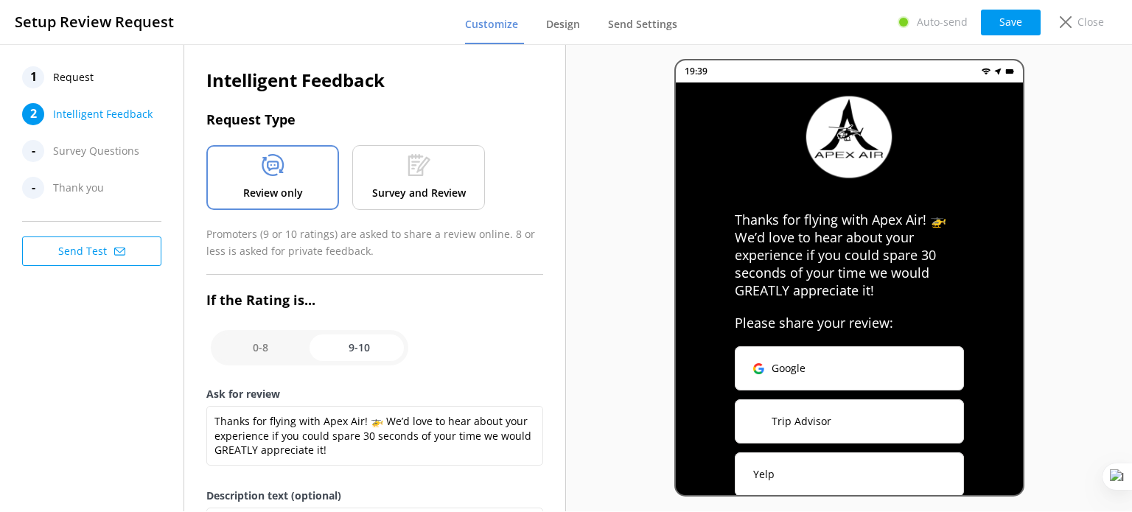
scroll to position [37, 0]
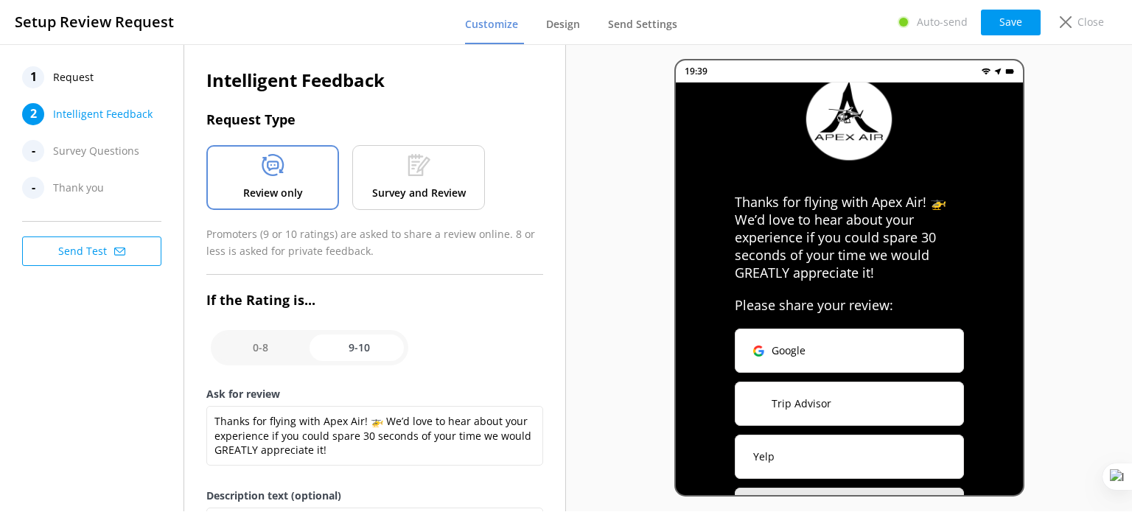
click at [118, 305] on div "1 Request 2 Intelligent Feedback - Survey Questions - Thank you Send Test" at bounding box center [92, 277] width 184 height 467
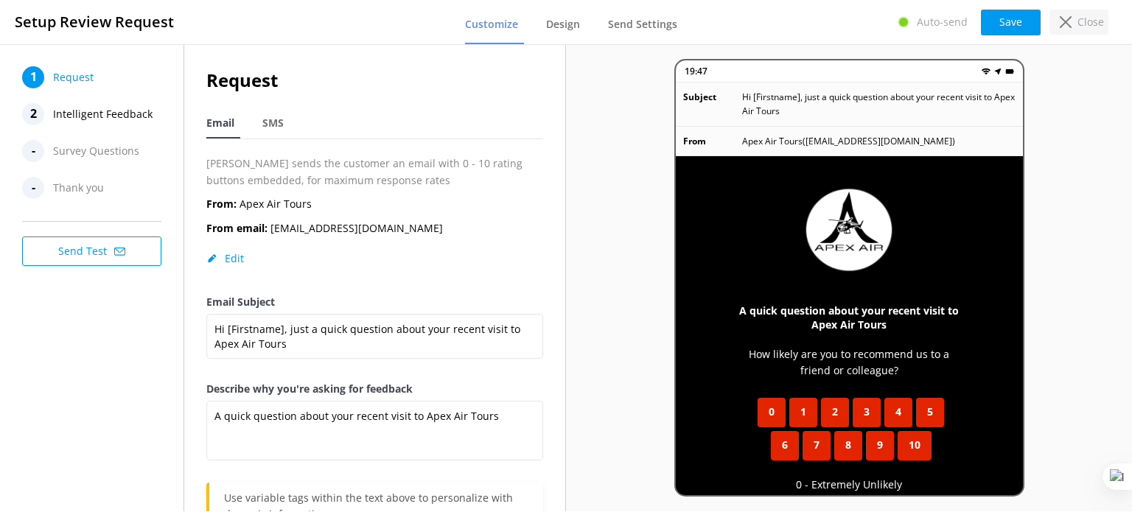
click at [1077, 20] on div "Close" at bounding box center [1078, 22] width 59 height 25
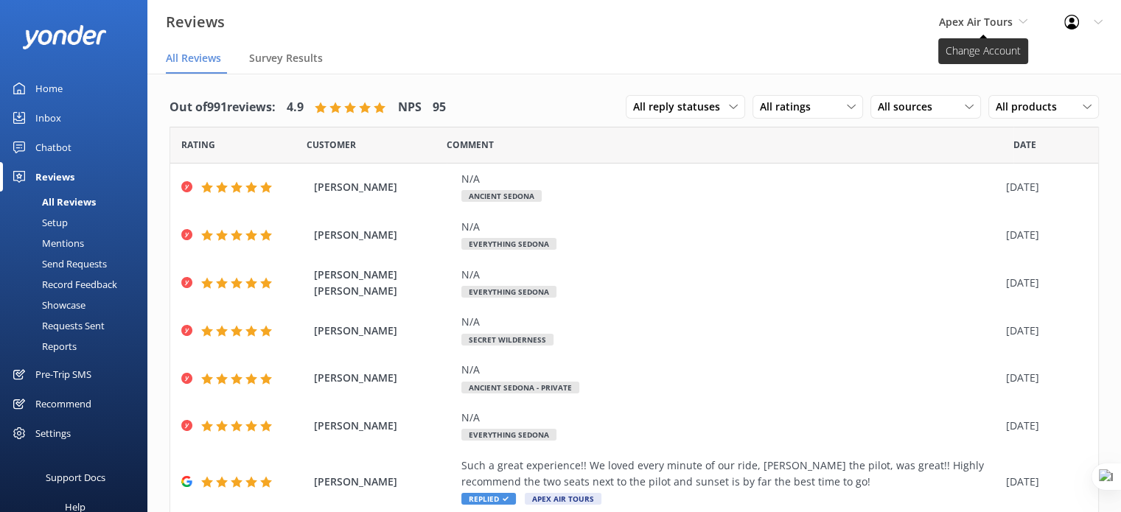
click at [1021, 20] on icon at bounding box center [1022, 21] width 9 height 9
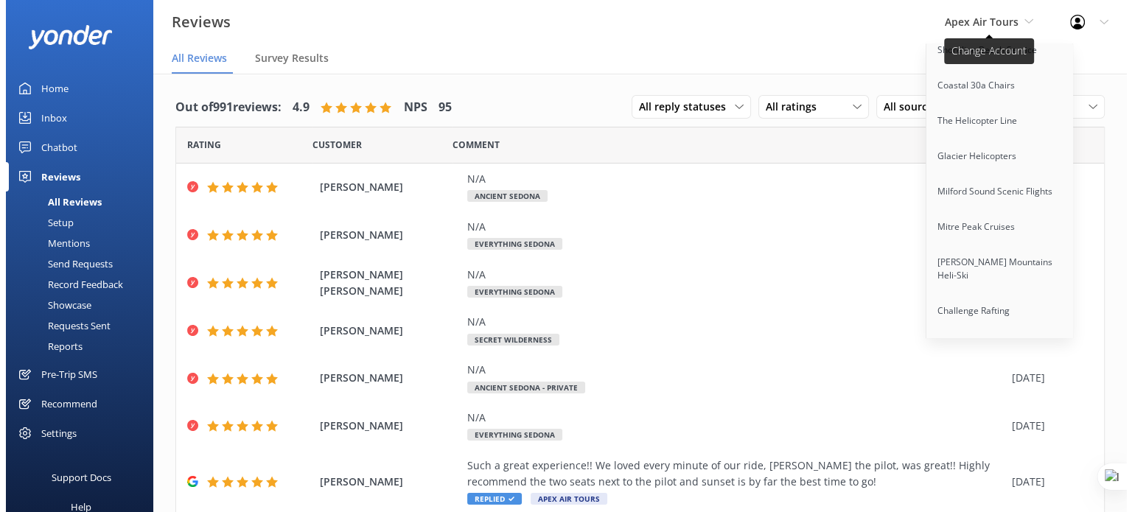
scroll to position [11352, 0]
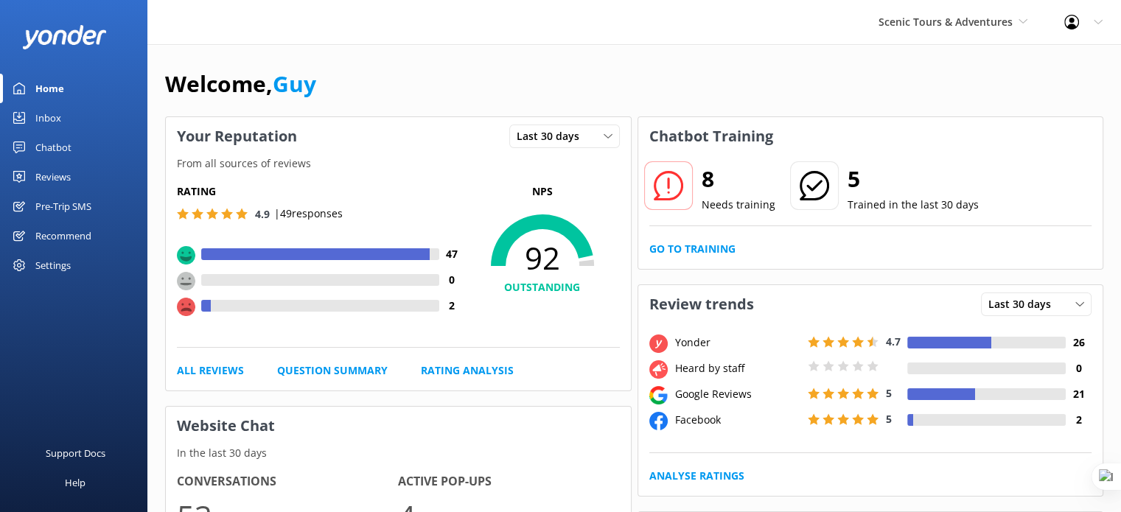
click at [61, 203] on div "Pre-Trip SMS" at bounding box center [63, 206] width 56 height 29
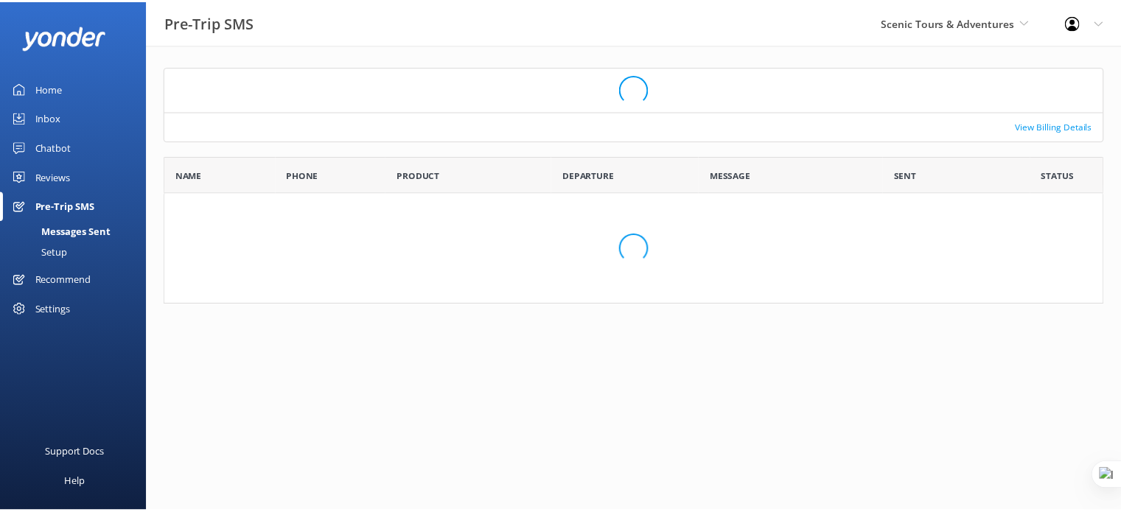
scroll to position [116, 937]
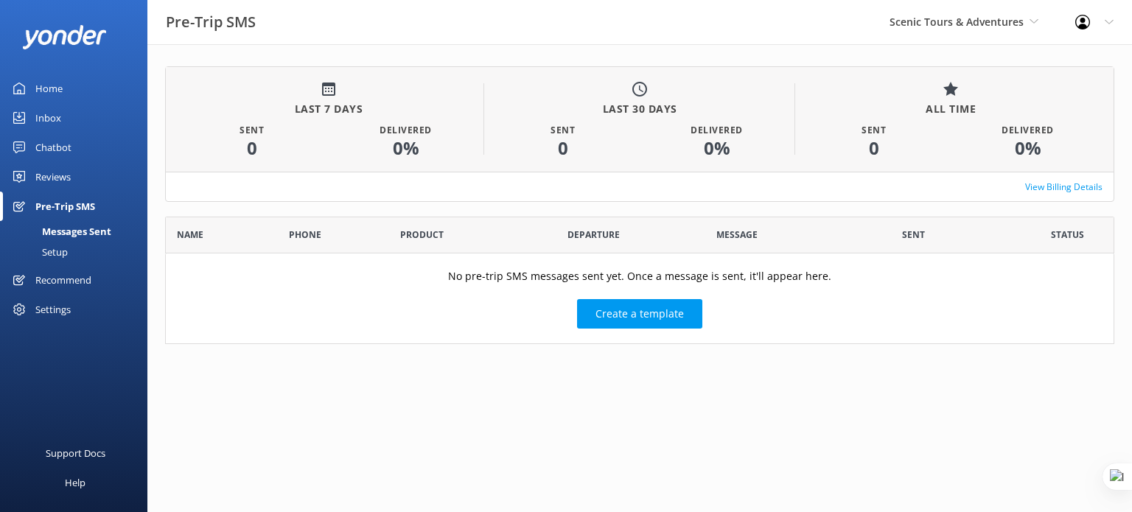
click at [49, 85] on div "Home" at bounding box center [48, 88] width 27 height 29
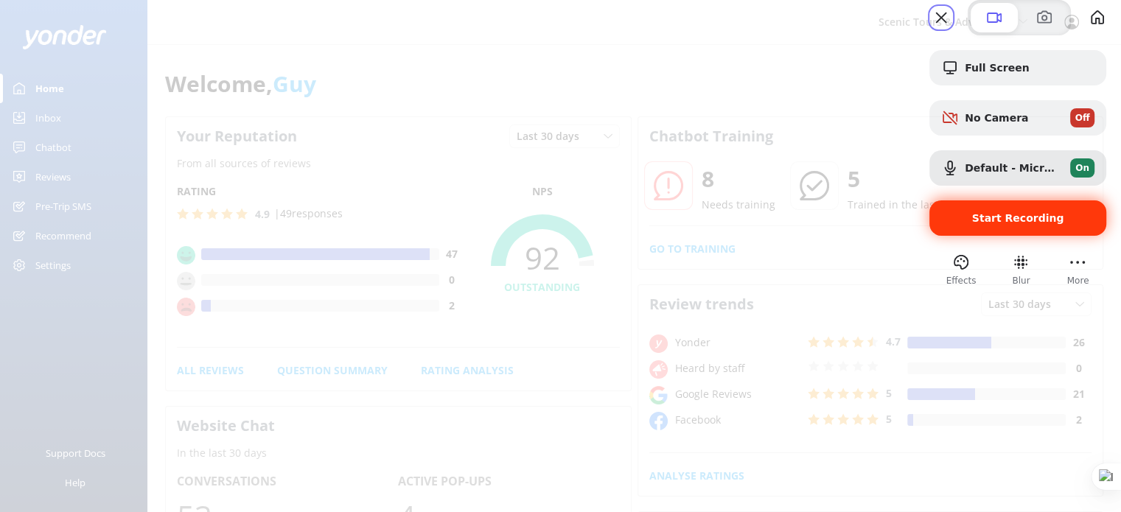
click at [1001, 236] on div "Start Recording" at bounding box center [1017, 217] width 177 height 35
click at [996, 224] on span "Start Recording" at bounding box center [1018, 218] width 92 height 12
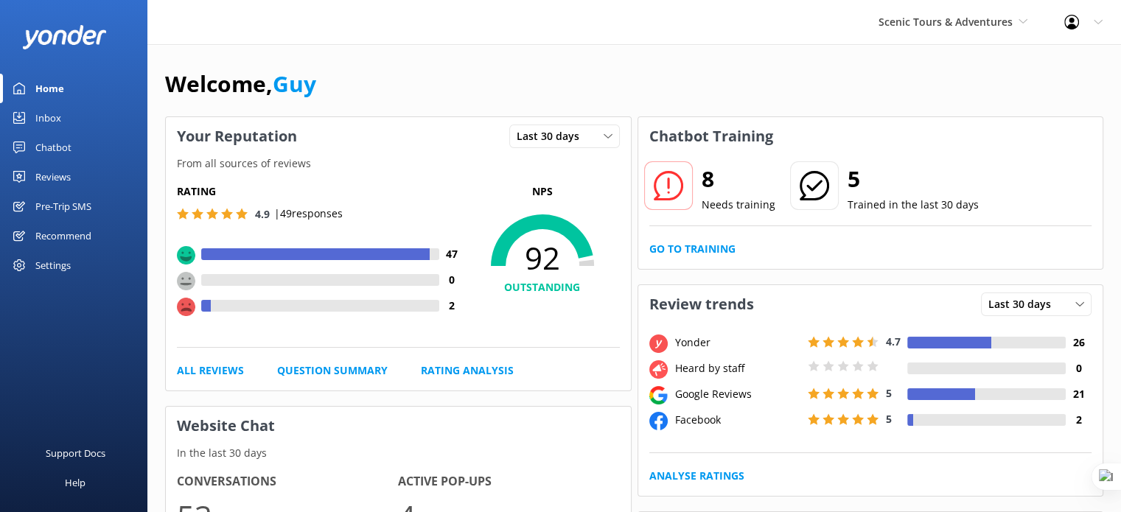
click at [58, 207] on div "Pre-Trip SMS" at bounding box center [63, 206] width 56 height 29
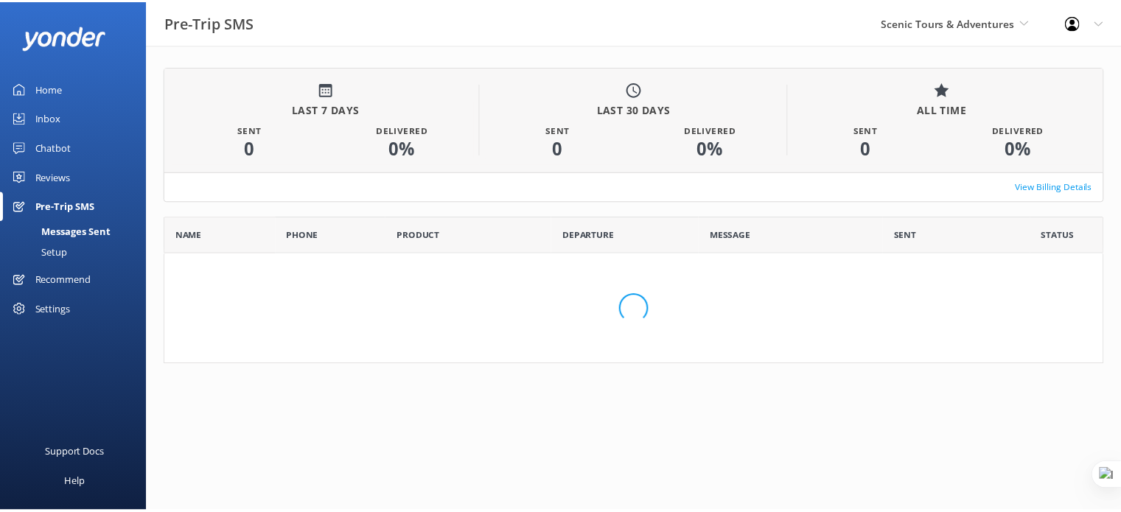
scroll to position [12, 12]
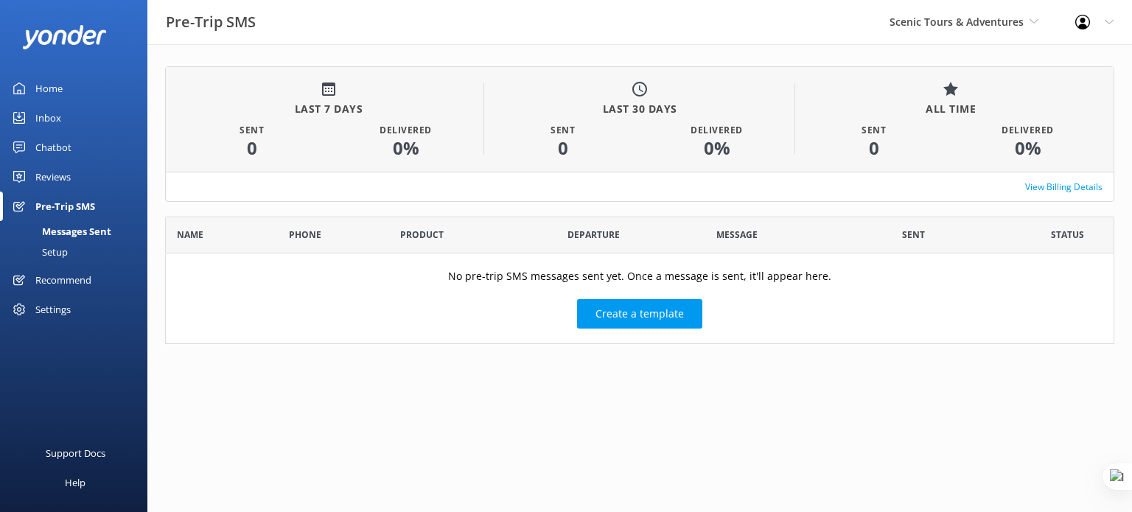
click at [55, 256] on div "Setup" at bounding box center [38, 252] width 59 height 21
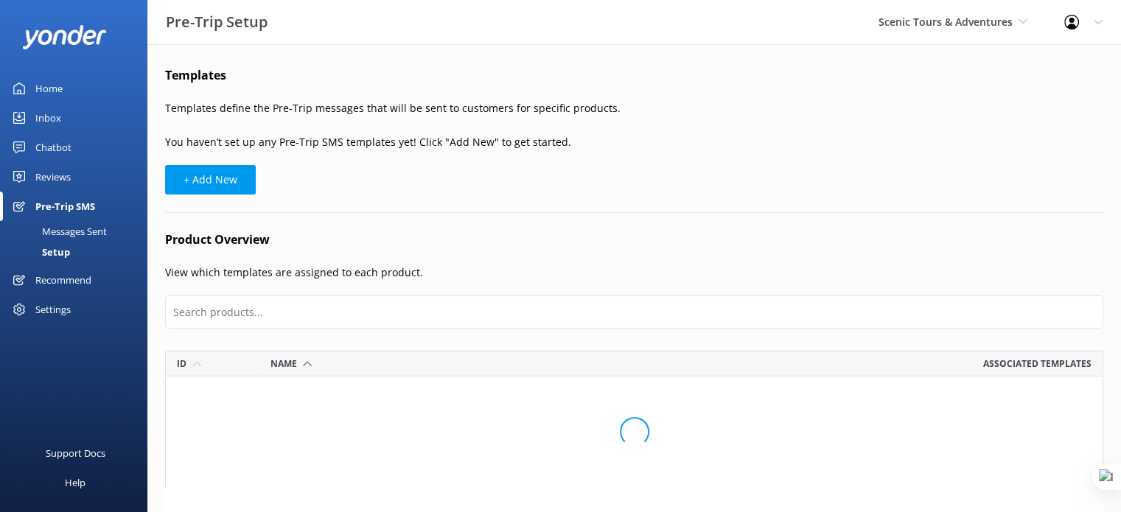
scroll to position [236, 926]
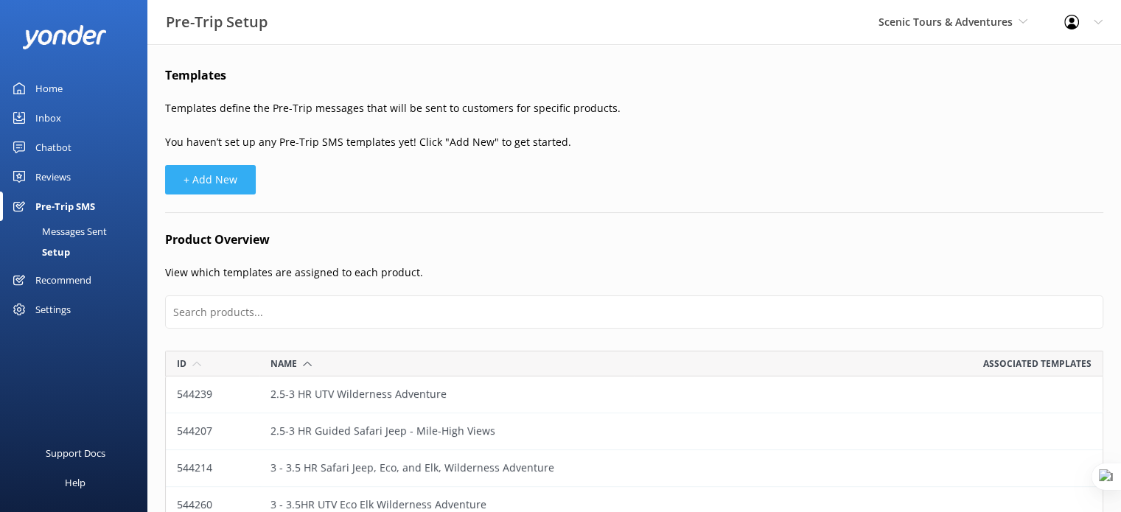
click at [221, 178] on button "+ Add New" at bounding box center [210, 179] width 91 height 29
select select "17:00"
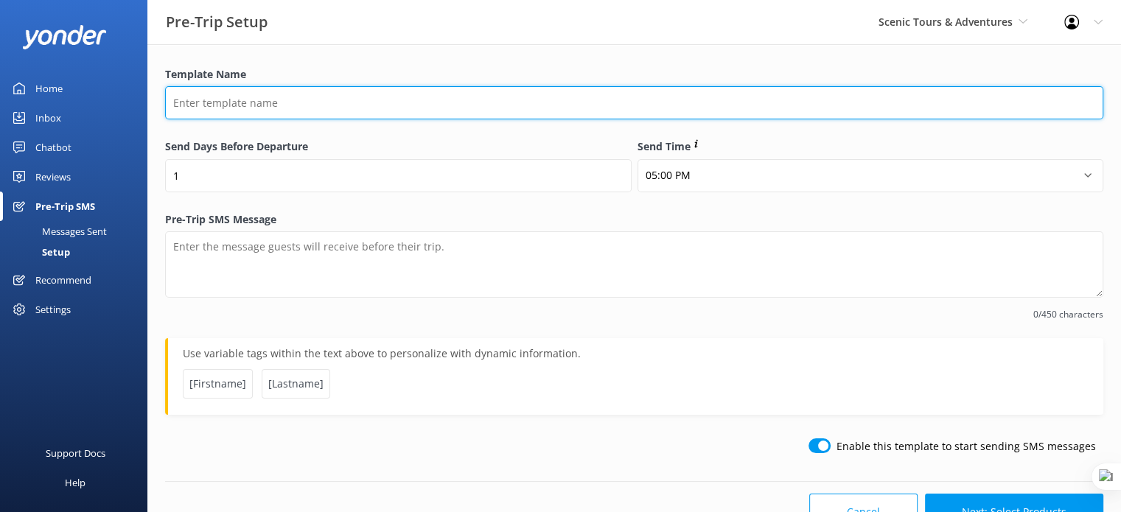
click at [335, 110] on input "Template Name" at bounding box center [634, 102] width 938 height 33
type input "What to bring"
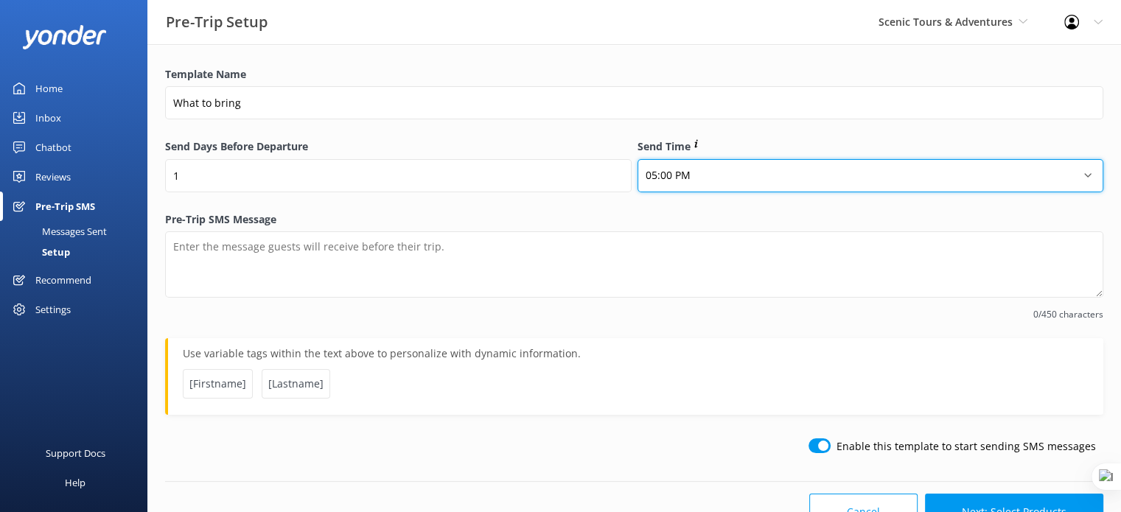
click at [743, 176] on select "12:00 AM 01:00 AM 02:00 AM 03:00 AM 04:00 AM 05:00 AM 06:00 AM 07:00 AM 08:00 A…" at bounding box center [870, 175] width 466 height 33
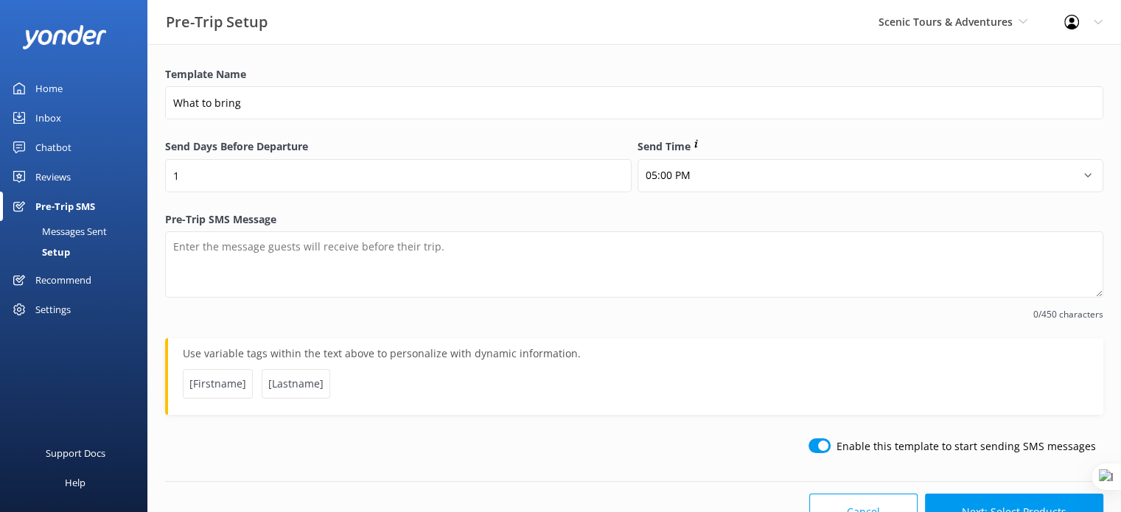
click at [582, 133] on div "Template Name What to bring" at bounding box center [634, 100] width 938 height 69
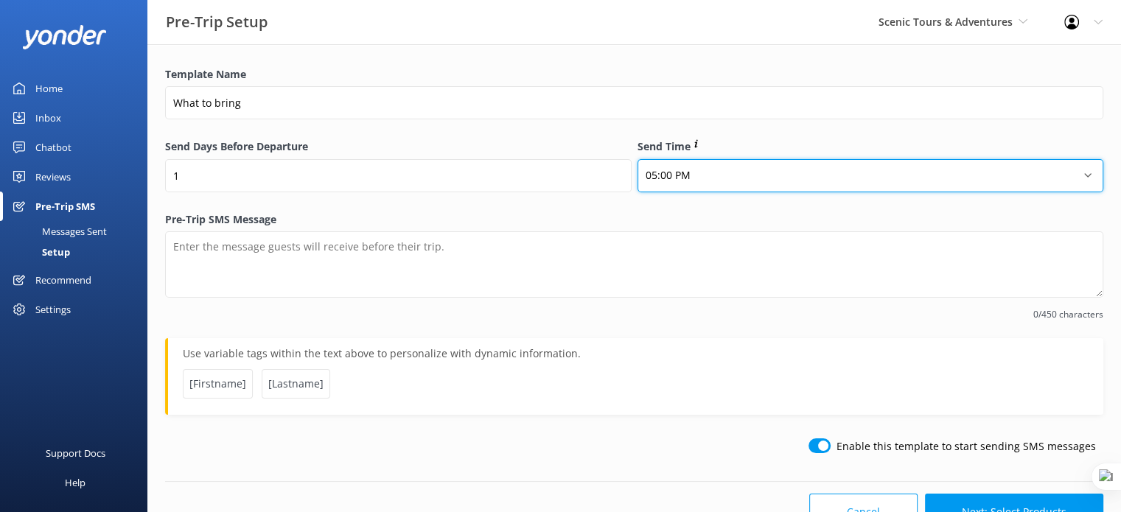
click at [759, 183] on select "12:00 AM 01:00 AM 02:00 AM 03:00 AM 04:00 AM 05:00 AM 06:00 AM 07:00 AM 08:00 A…" at bounding box center [870, 175] width 466 height 33
select select "20:00"
click at [637, 159] on select "12:00 AM 01:00 AM 02:00 AM 03:00 AM 04:00 AM 05:00 AM 06:00 AM 07:00 AM 08:00 A…" at bounding box center [870, 175] width 466 height 33
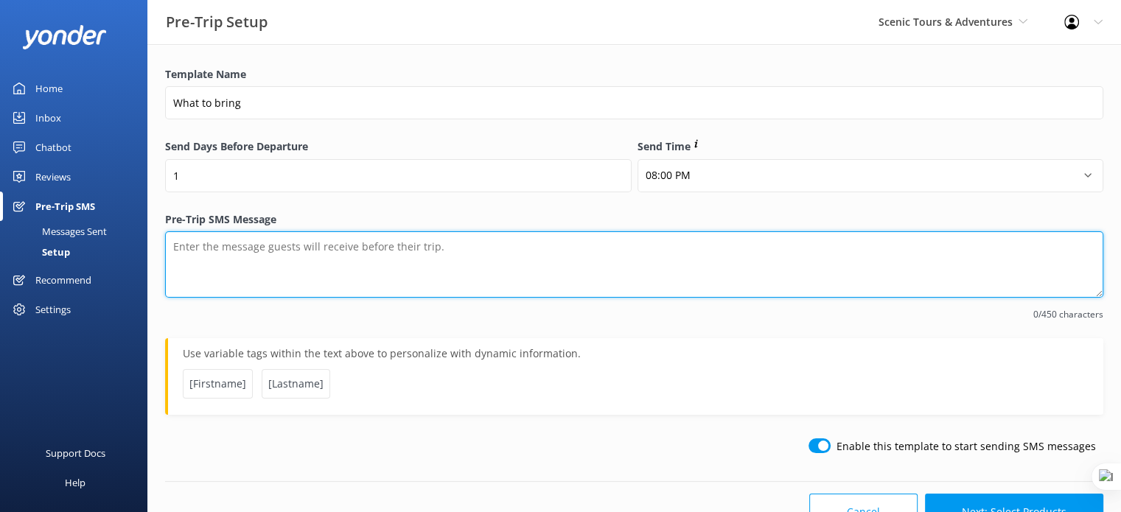
click at [345, 255] on textarea "Pre-Trip SMS Message" at bounding box center [634, 264] width 938 height 66
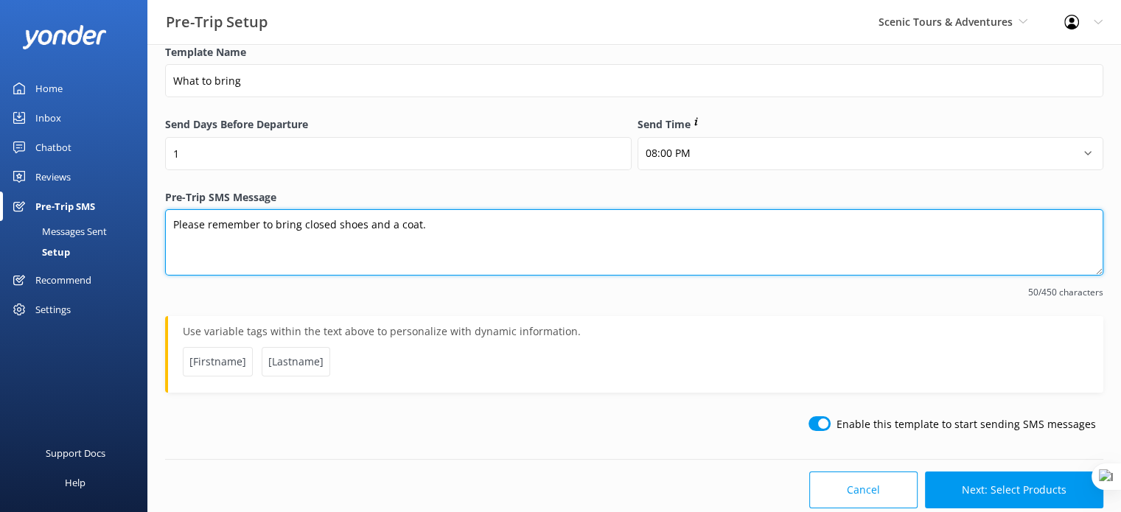
scroll to position [47, 0]
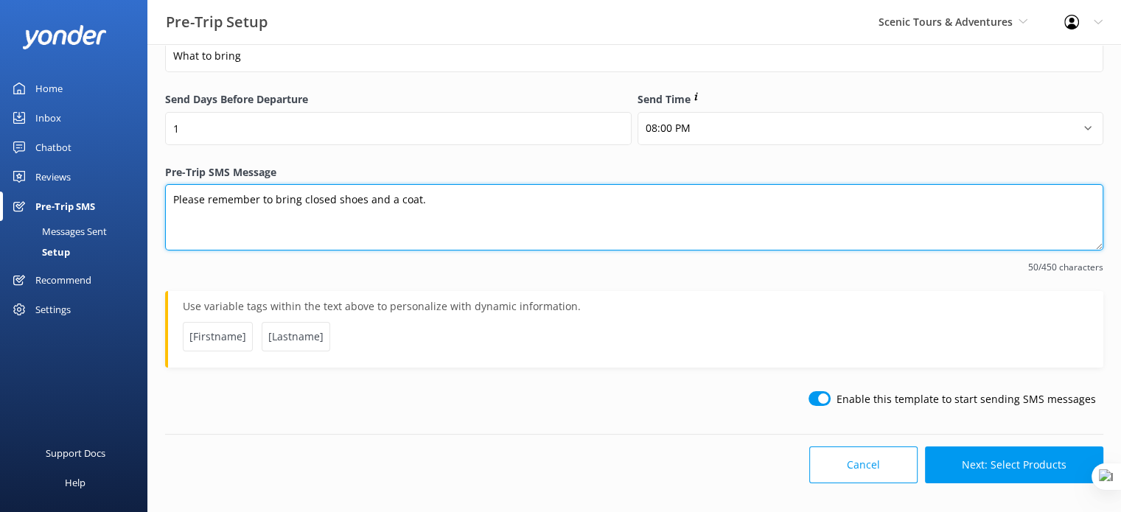
click at [172, 198] on textarea "Please remember to bring closed shoes and a coat." at bounding box center [634, 217] width 938 height 66
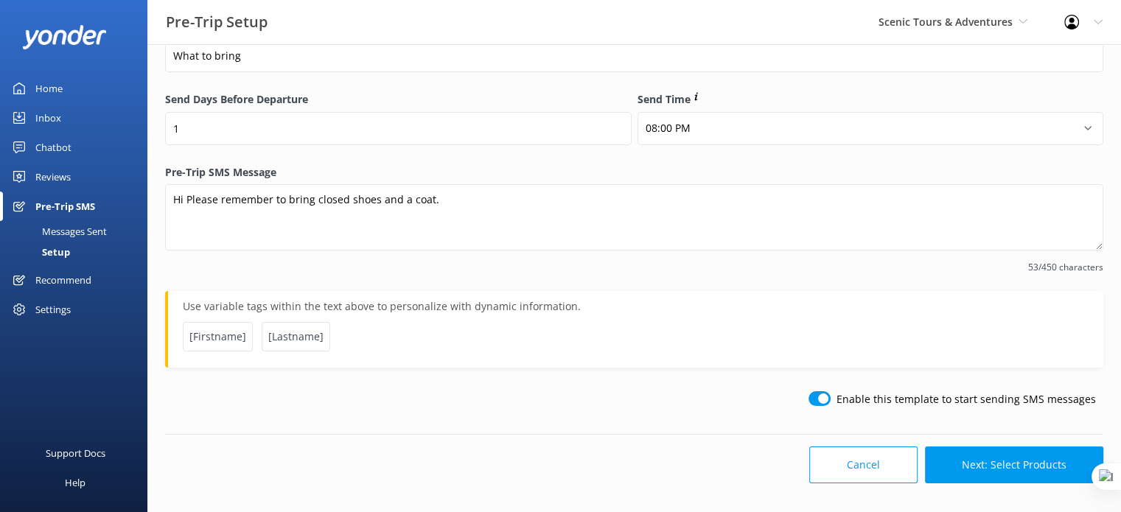
click at [222, 340] on span "[Firstname]" at bounding box center [218, 336] width 70 height 29
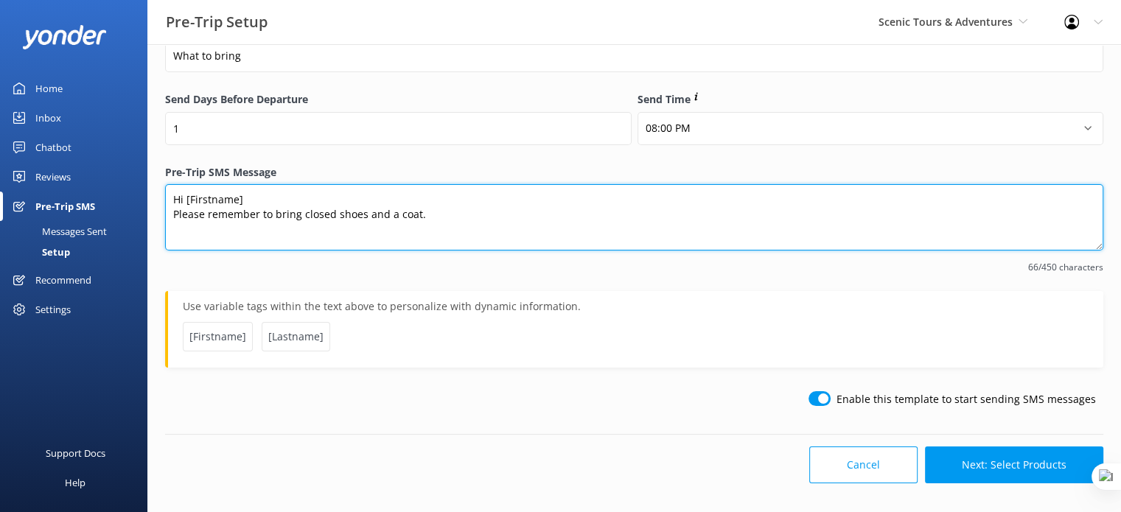
type textarea "Hi [Firstname] Please remember to bring closed shoes and a coat."
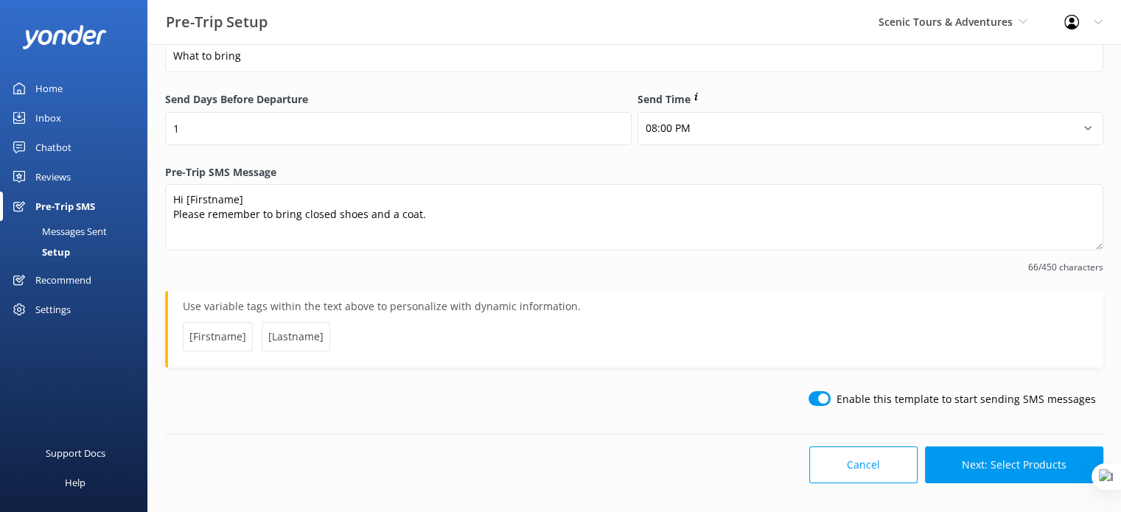
click at [825, 402] on input "checkbox" at bounding box center [819, 398] width 22 height 15
checkbox input "false"
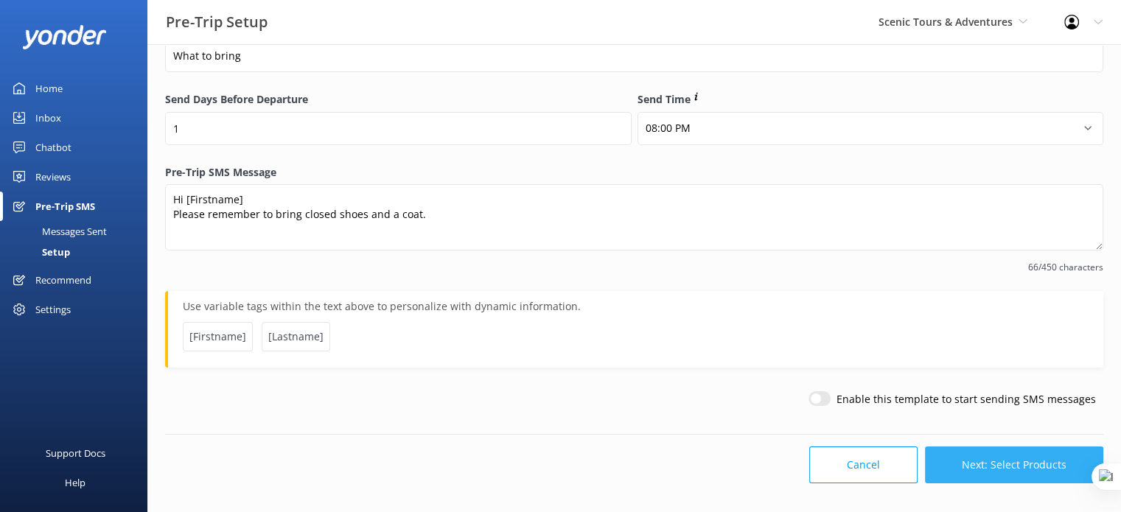
click at [1032, 470] on button "Next: Select Products" at bounding box center [1014, 465] width 178 height 37
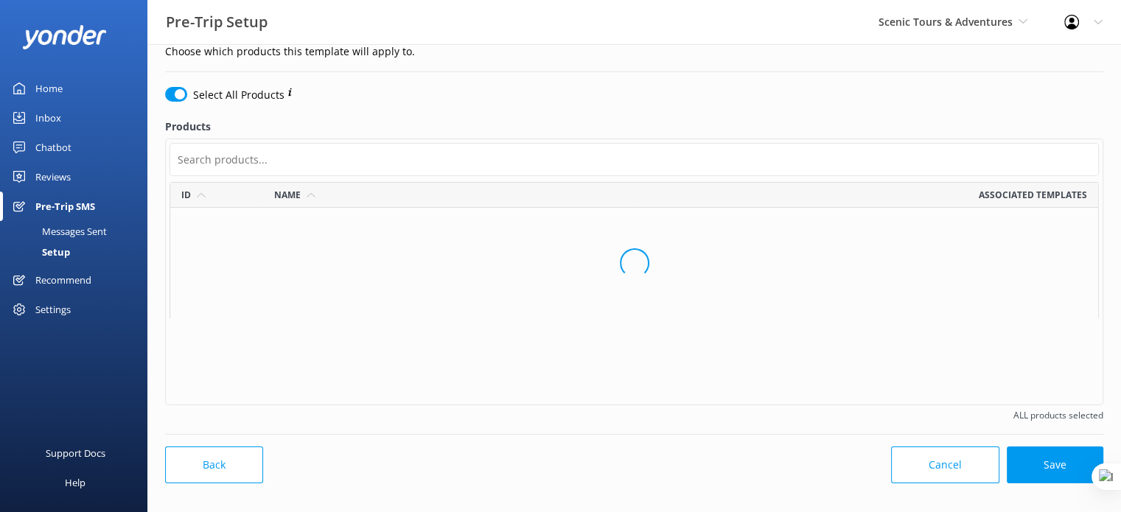
scroll to position [209, 917]
checkbox input "false"
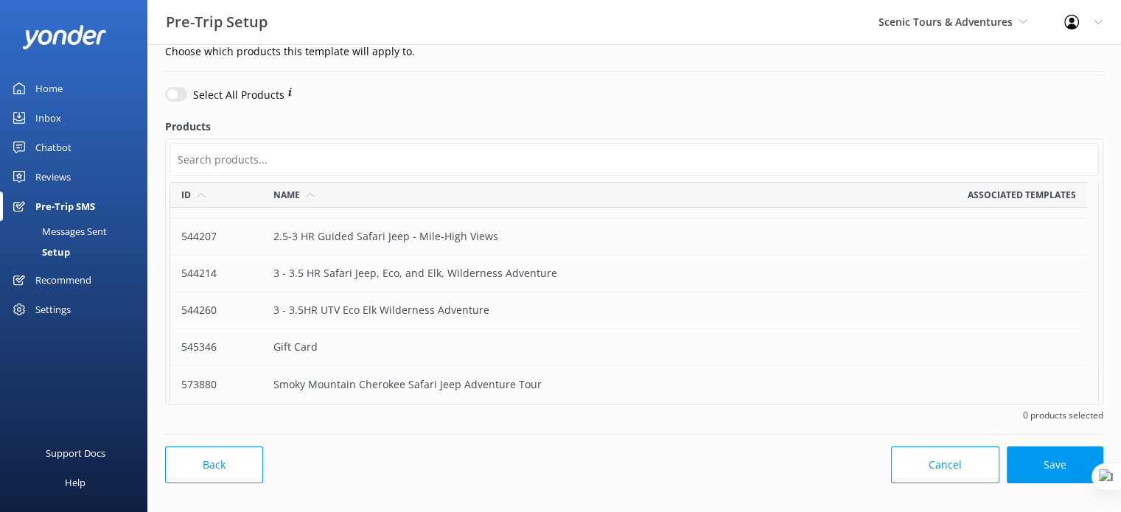
scroll to position [0, 0]
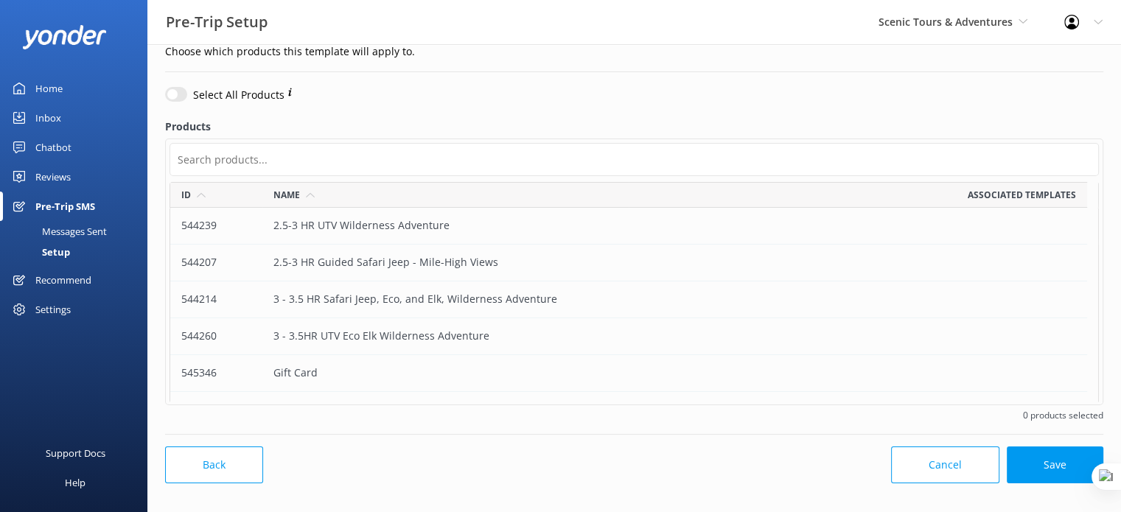
click at [429, 302] on div "3 - 3.5 HR Safari Jeep, Eco, and Elk, Wilderness Adventure" at bounding box center [445, 299] width 367 height 37
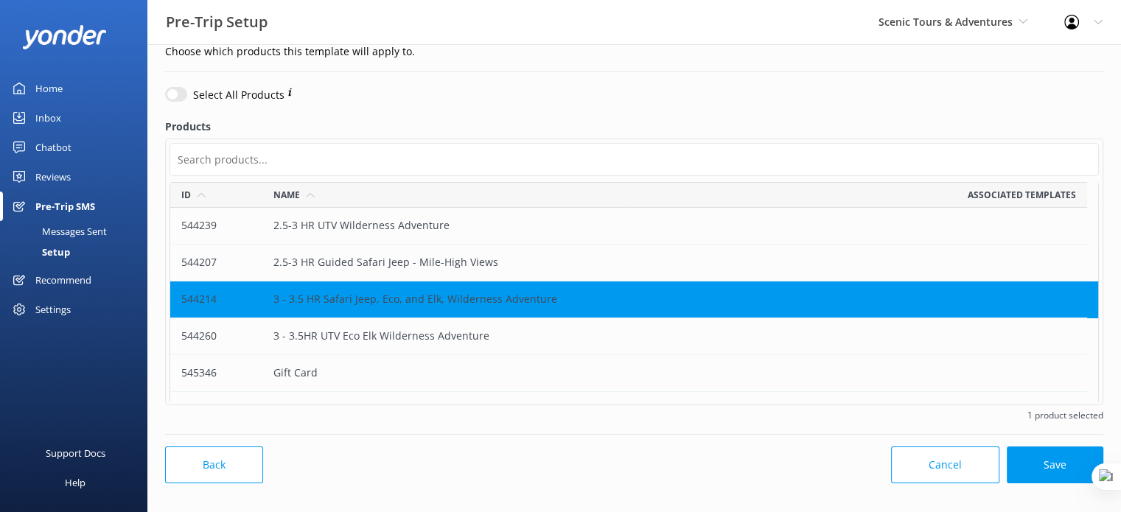
drag, startPoint x: 421, startPoint y: 341, endPoint x: 445, endPoint y: 329, distance: 26.4
click at [422, 339] on div "3 - 3.5HR UTV Eco Elk Wilderness Adventure" at bounding box center [445, 336] width 367 height 37
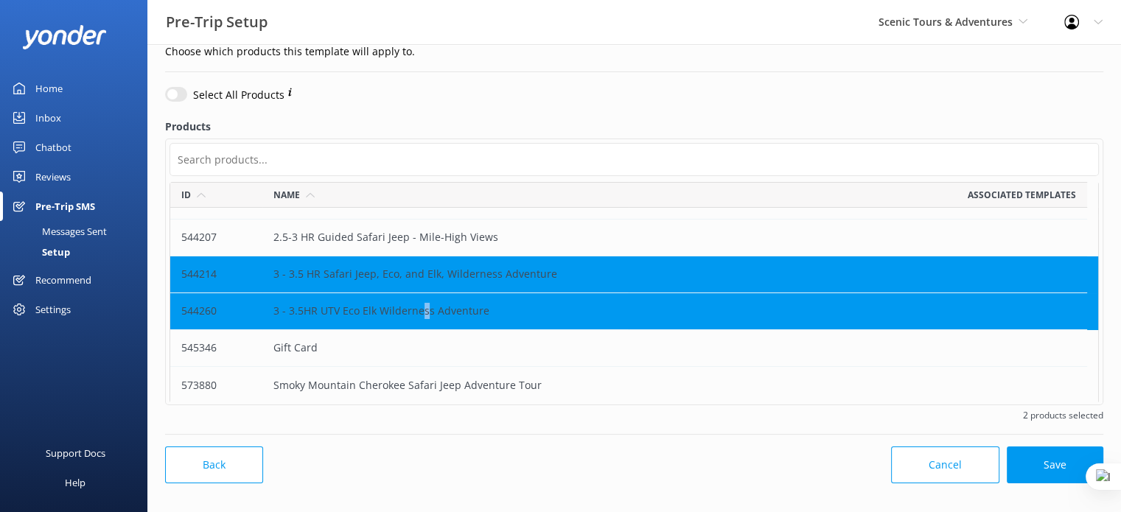
scroll to position [26, 0]
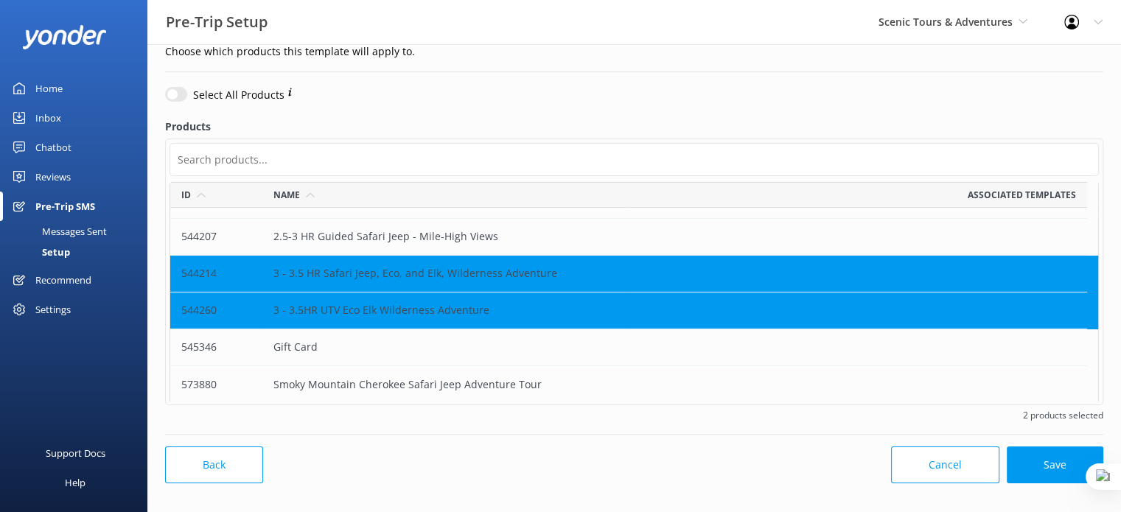
click at [466, 385] on div "Smoky Mountain Cherokee Safari Jeep Adventure Tour" at bounding box center [445, 384] width 367 height 37
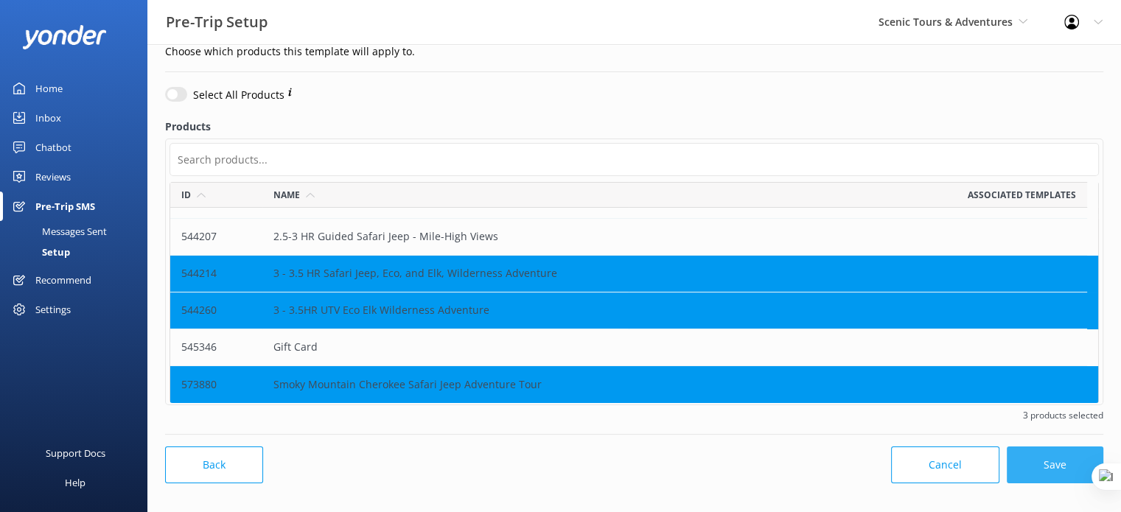
click at [1058, 472] on button "Save" at bounding box center [1055, 465] width 97 height 37
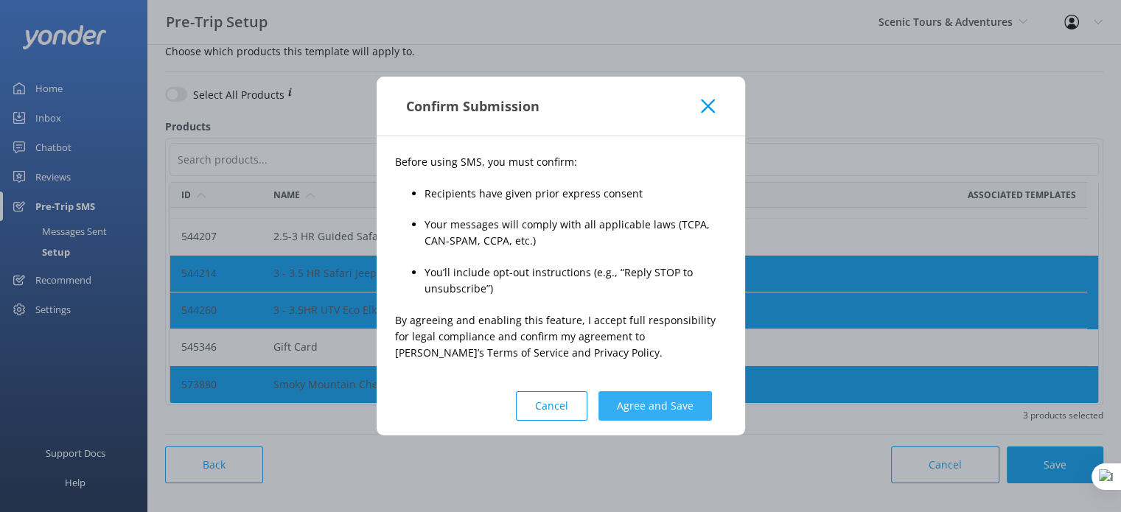
click at [657, 418] on button "Agree and Save" at bounding box center [654, 405] width 113 height 29
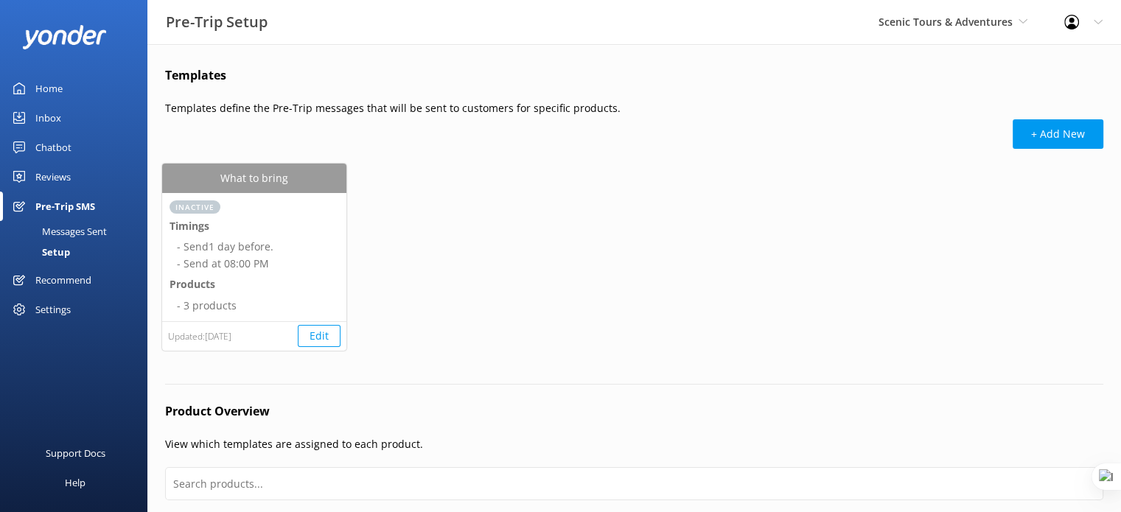
scroll to position [236, 926]
click at [322, 336] on button "Edit" at bounding box center [319, 336] width 43 height 22
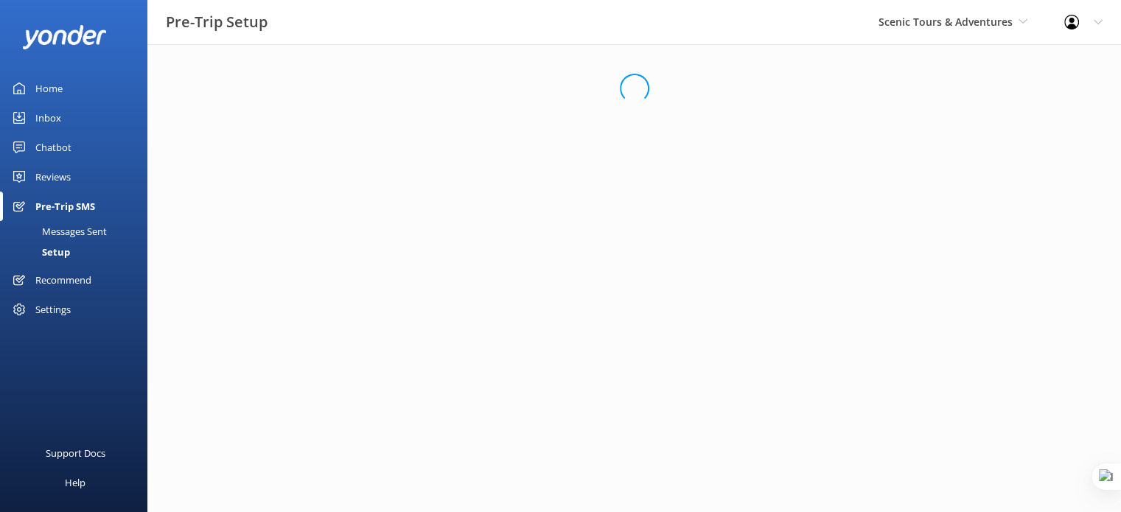
select select "20:00"
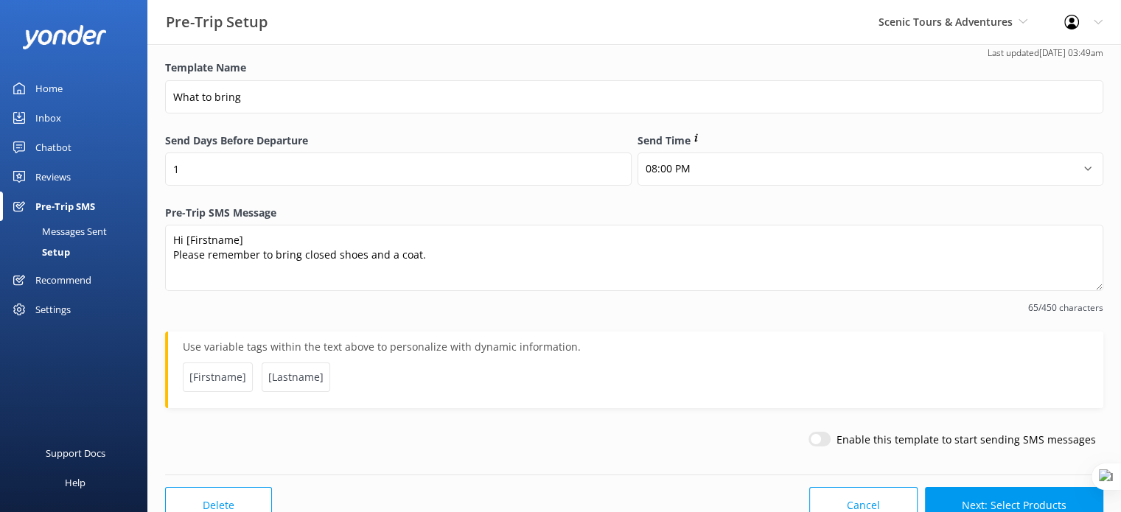
scroll to position [37, 0]
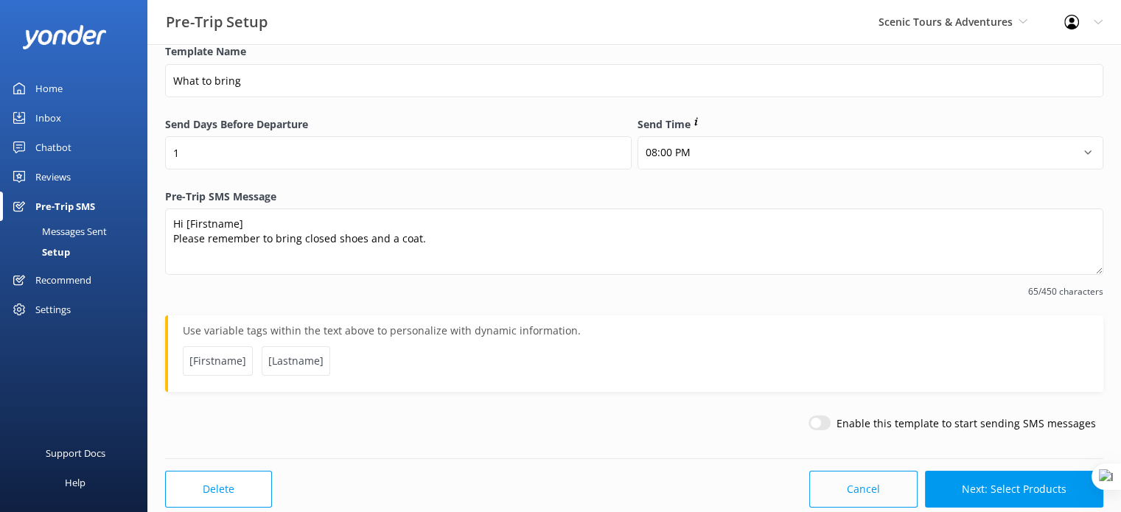
click at [862, 481] on button "Cancel" at bounding box center [863, 489] width 108 height 37
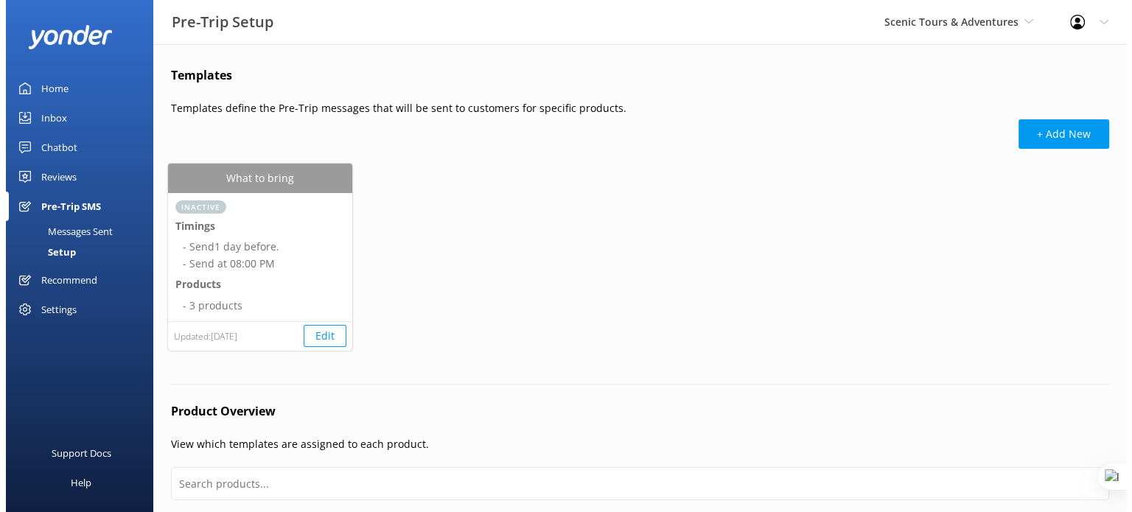
scroll to position [236, 926]
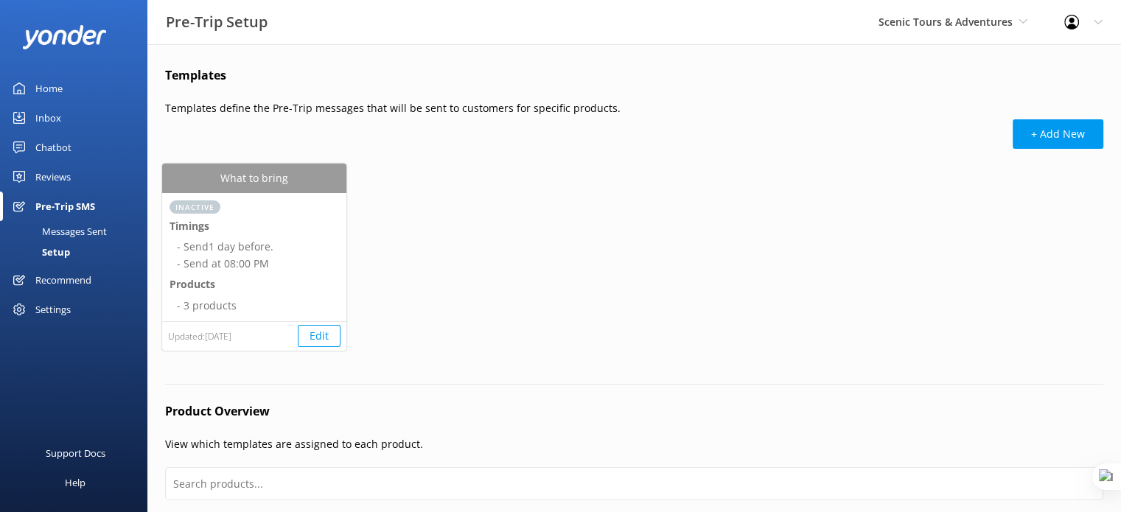
click at [102, 228] on div "Messages Sent" at bounding box center [58, 231] width 98 height 21
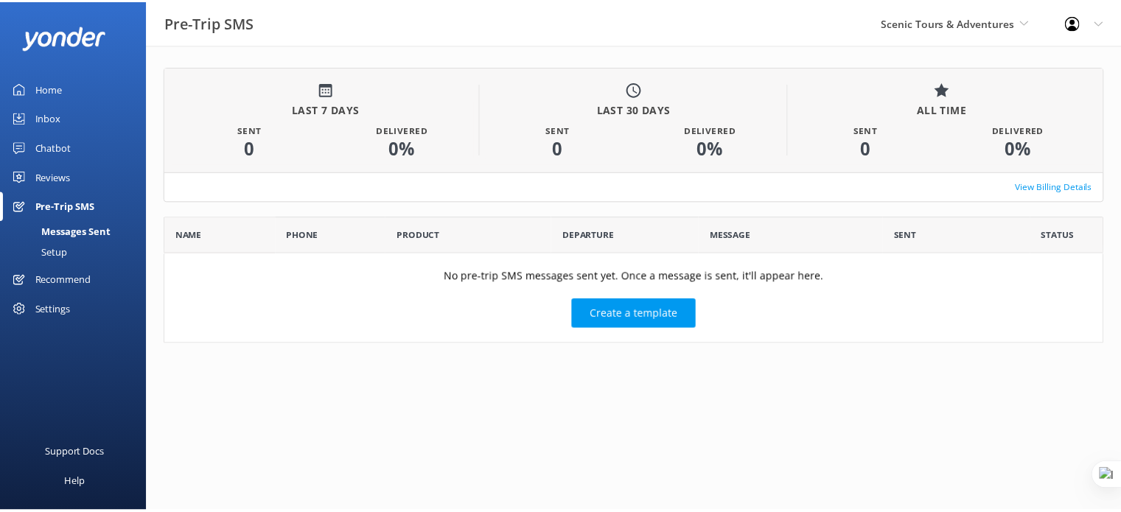
scroll to position [116, 937]
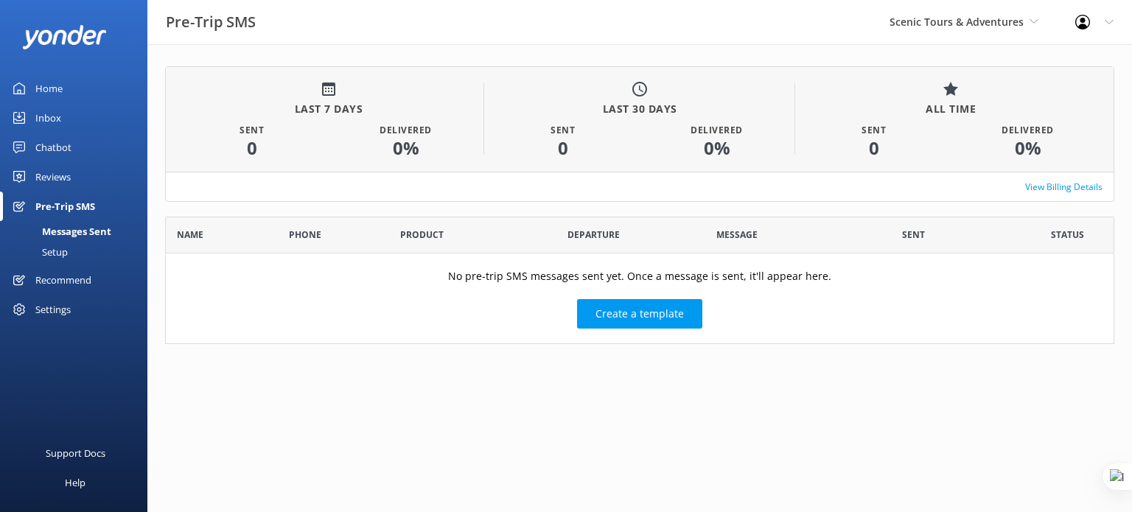
click at [59, 247] on div "Setup" at bounding box center [38, 252] width 59 height 21
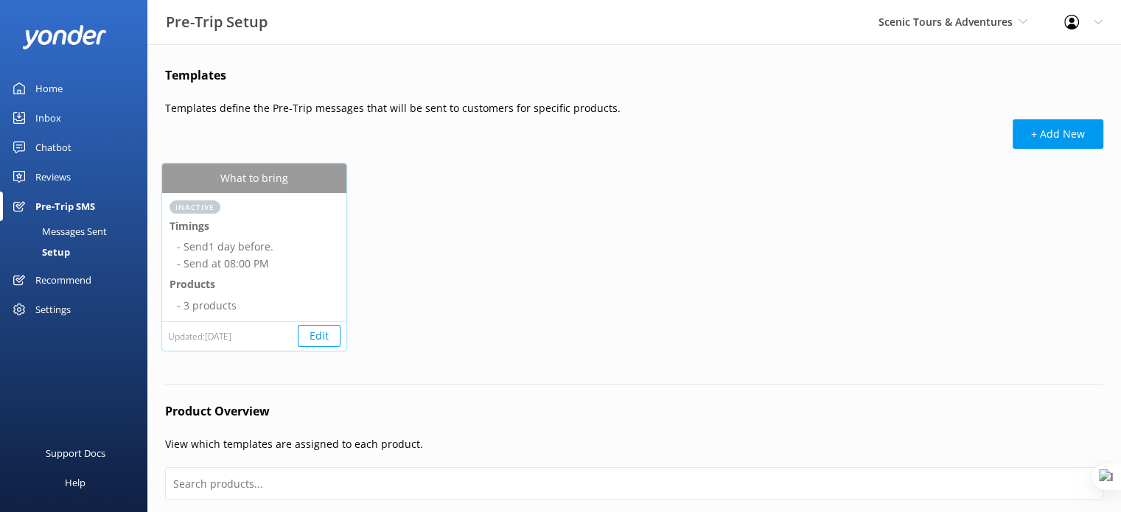
scroll to position [236, 926]
click at [332, 334] on button "Edit" at bounding box center [319, 336] width 43 height 22
select select "20:00"
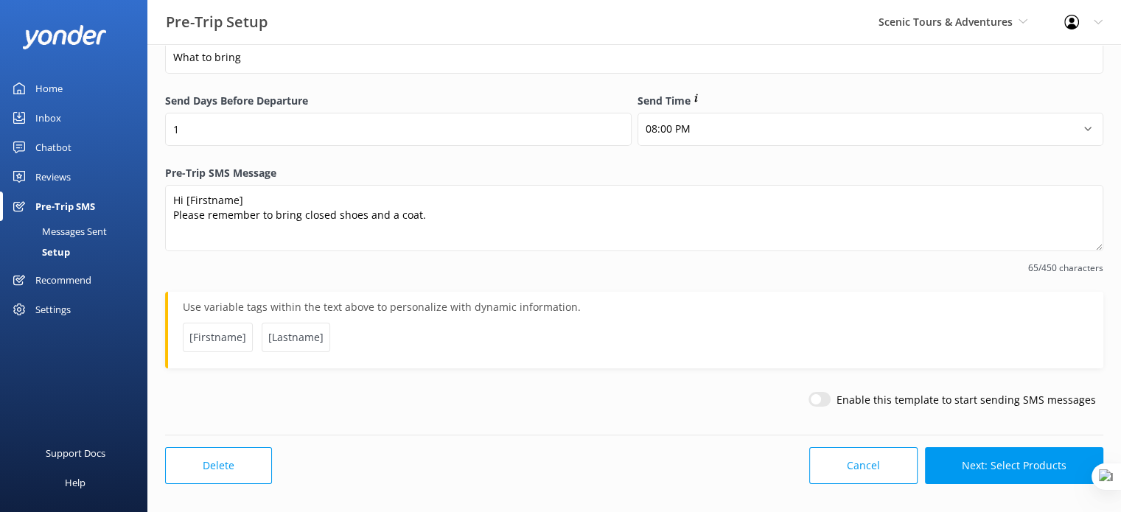
scroll to position [61, 0]
click at [214, 461] on button "Delete" at bounding box center [218, 465] width 107 height 37
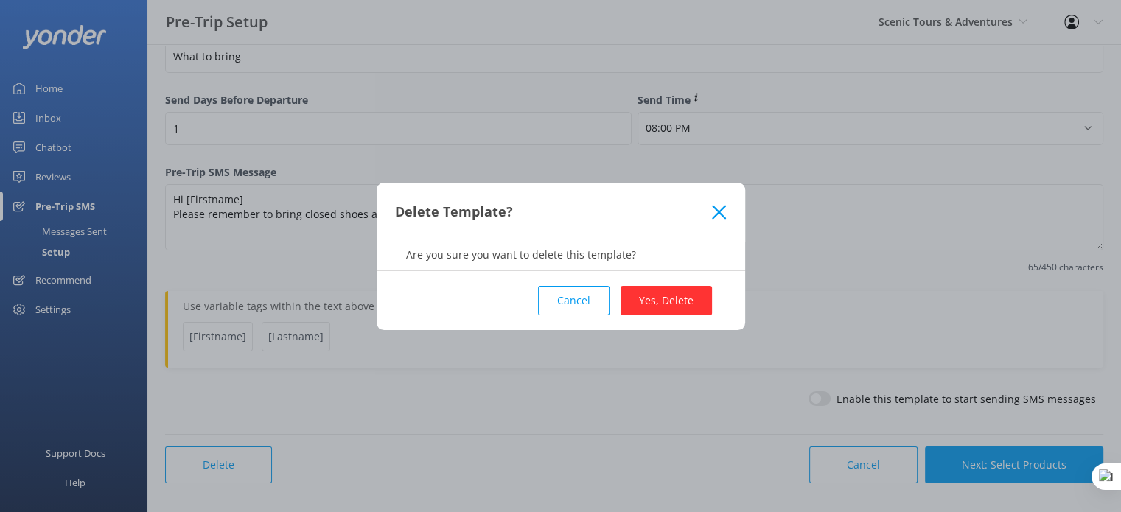
click at [670, 305] on button "Yes, Delete" at bounding box center [665, 300] width 91 height 29
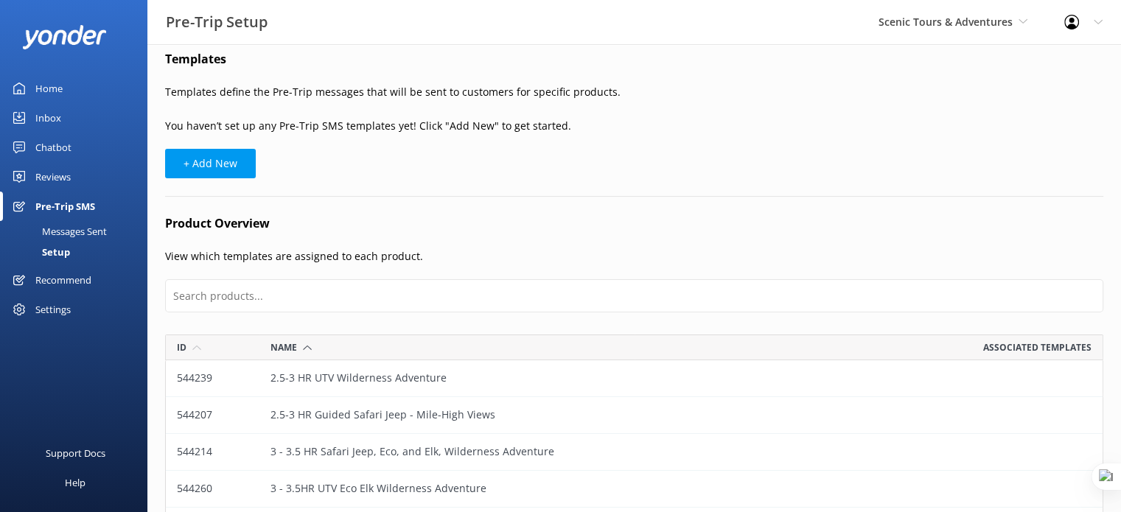
scroll to position [18, 0]
click at [69, 246] on div "Setup" at bounding box center [39, 252] width 61 height 21
click at [71, 234] on div "Messages Sent" at bounding box center [58, 231] width 98 height 21
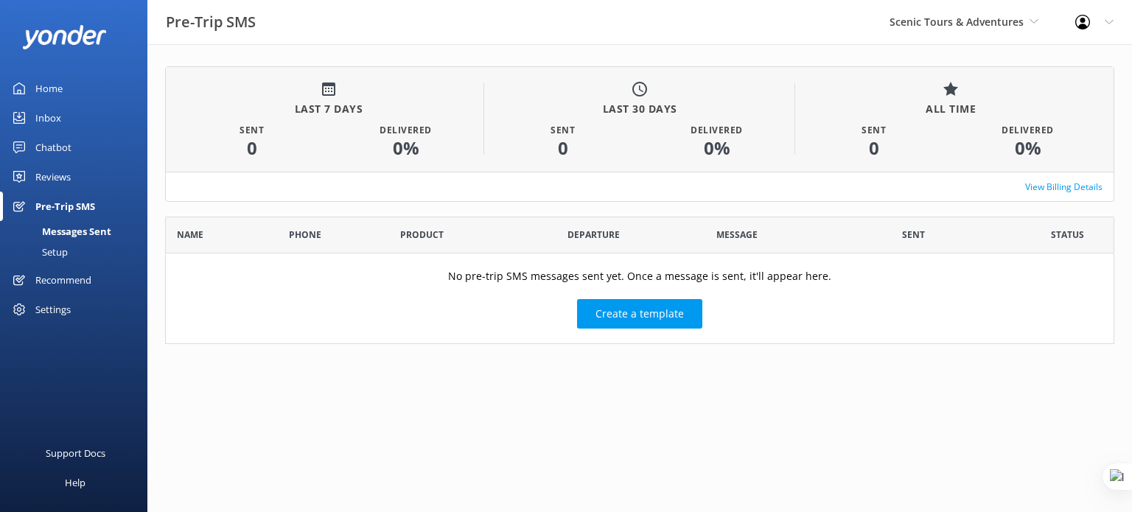
scroll to position [116, 937]
